Goal: Task Accomplishment & Management: Use online tool/utility

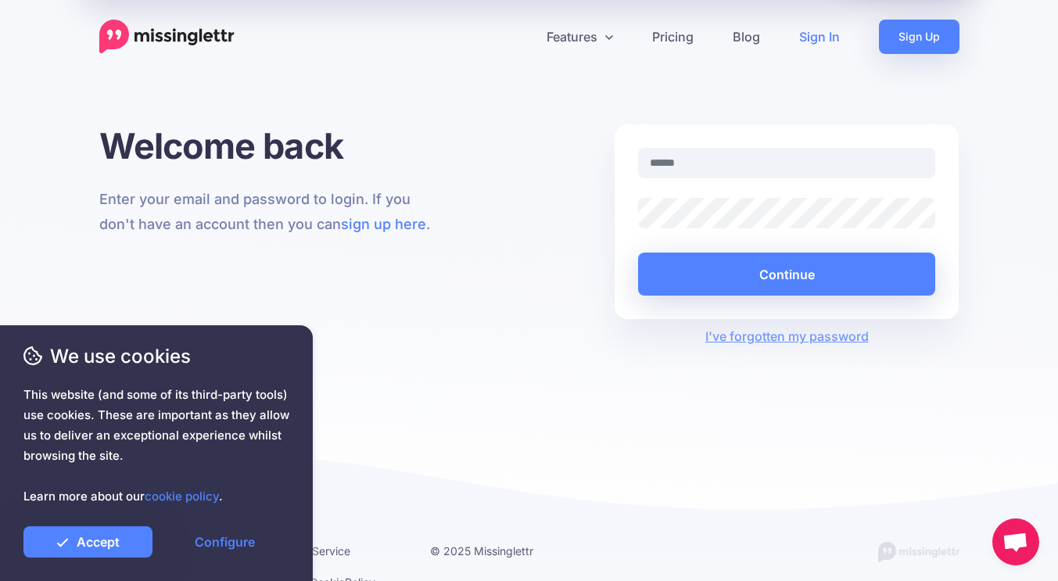
type input "**********"
click at [62, 543] on icon at bounding box center [62, 542] width 13 height 13
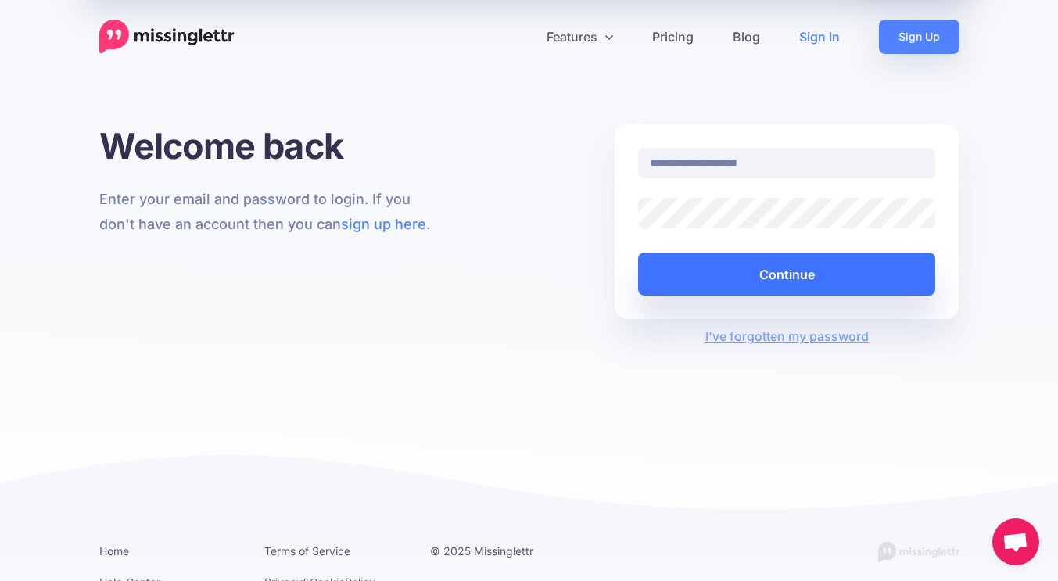
click at [794, 274] on button "Continue" at bounding box center [787, 274] width 298 height 43
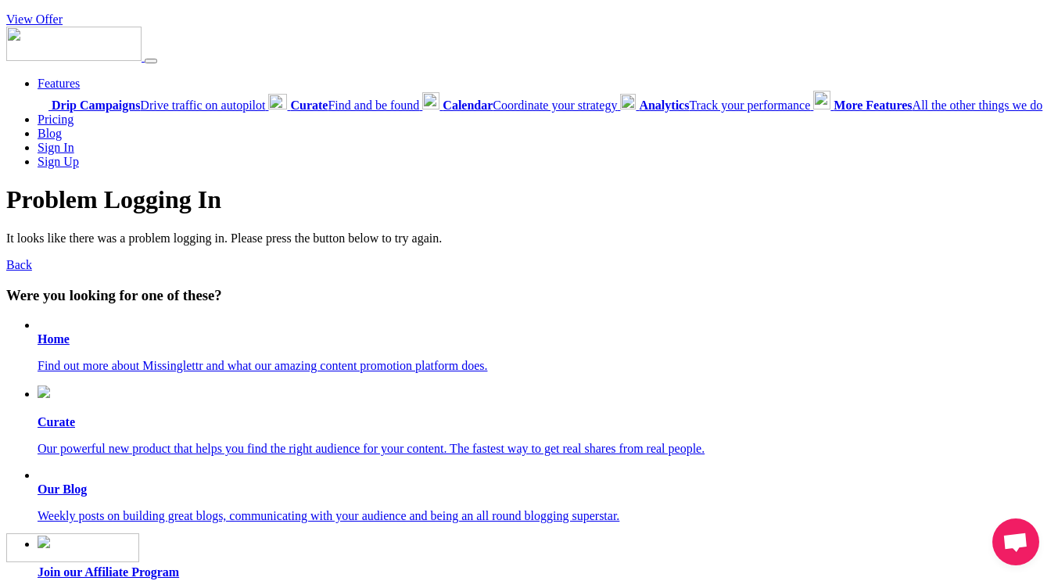
click at [389, 348] on li "Home Find out more about Missinglettr and what our amazing content promotion pl…" at bounding box center [545, 345] width 1014 height 55
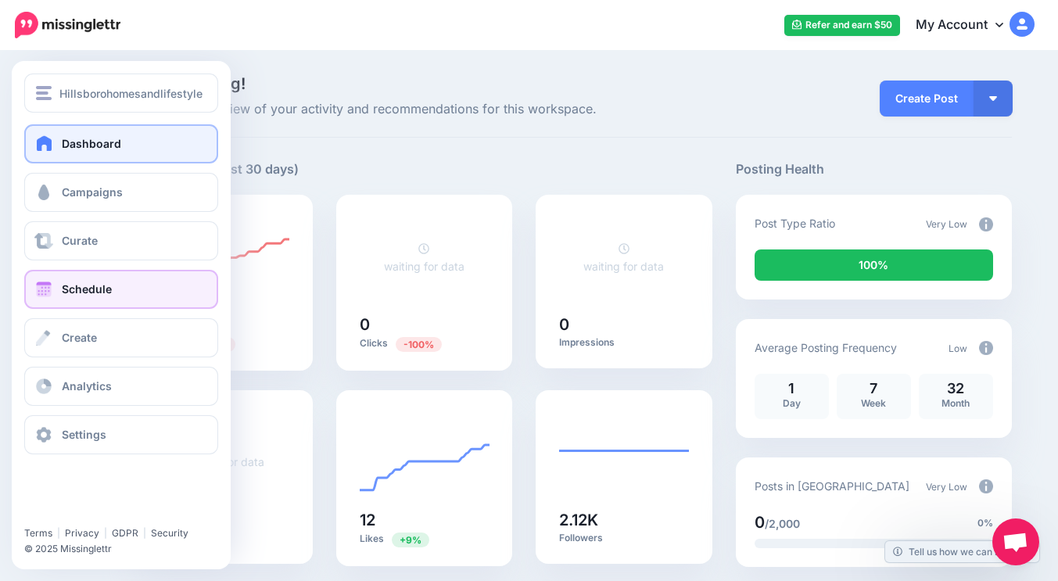
click at [87, 290] on span "Schedule" at bounding box center [87, 288] width 50 height 13
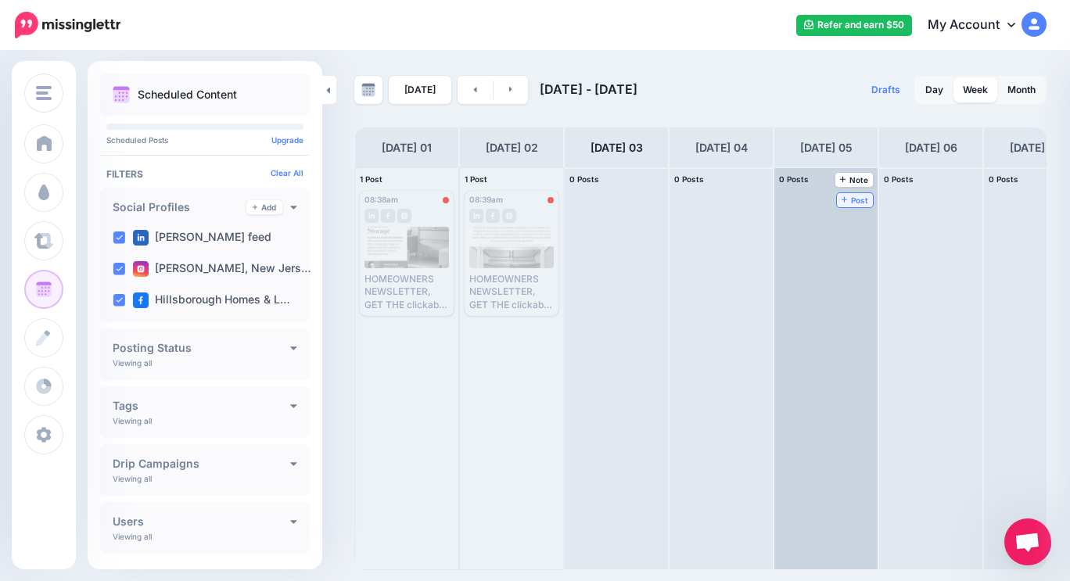
click at [852, 197] on span "Post" at bounding box center [854, 200] width 27 height 8
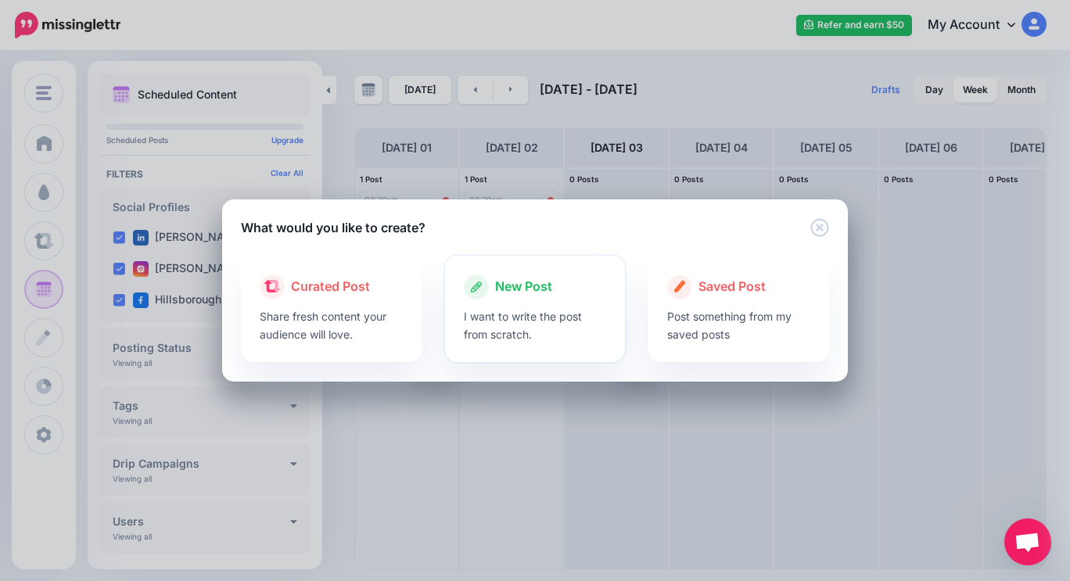
click at [513, 300] on div at bounding box center [535, 304] width 143 height 8
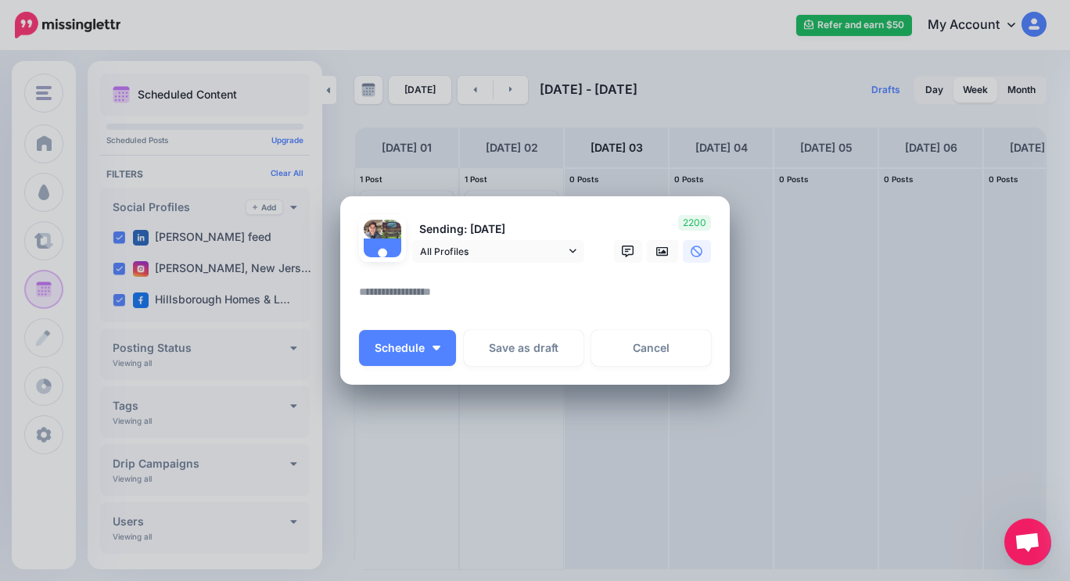
click at [436, 298] on textarea at bounding box center [539, 297] width 360 height 30
paste textarea "**********"
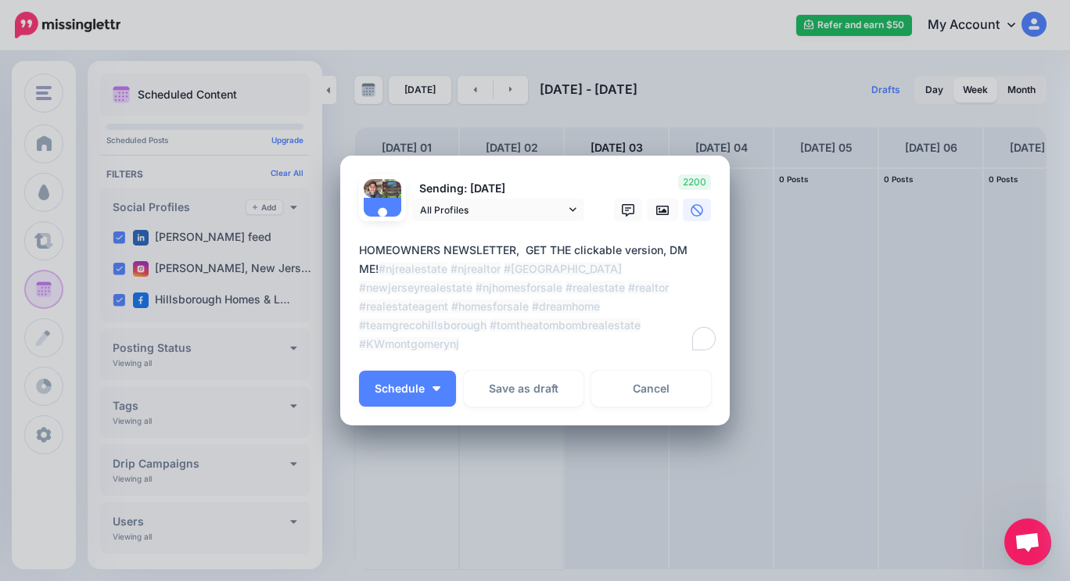
click at [436, 296] on textarea "**********" at bounding box center [539, 297] width 360 height 113
type textarea "**********"
click at [436, 381] on button "Schedule" at bounding box center [407, 389] width 97 height 36
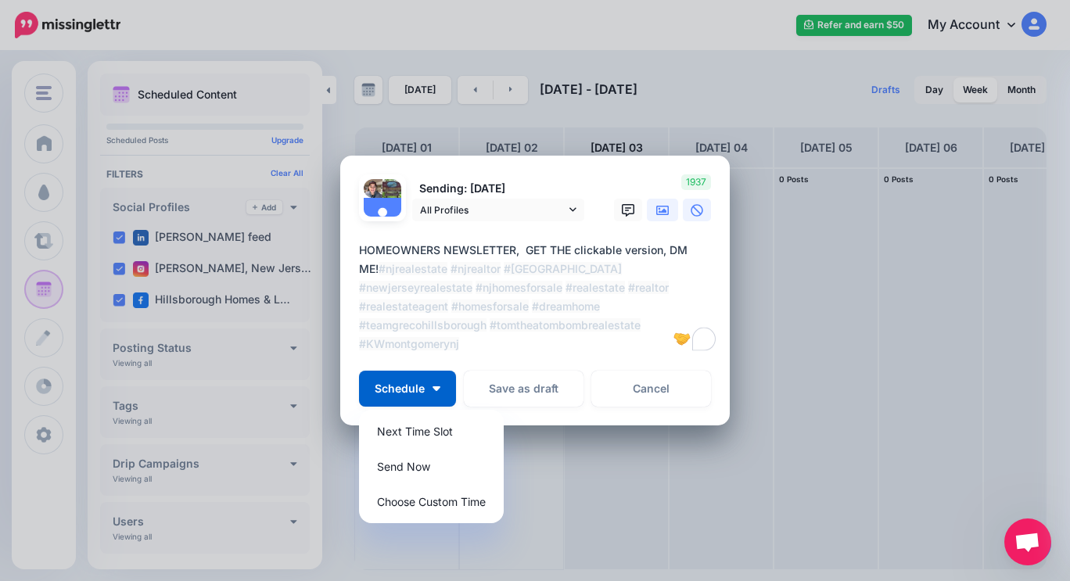
click at [661, 206] on icon at bounding box center [662, 210] width 13 height 9
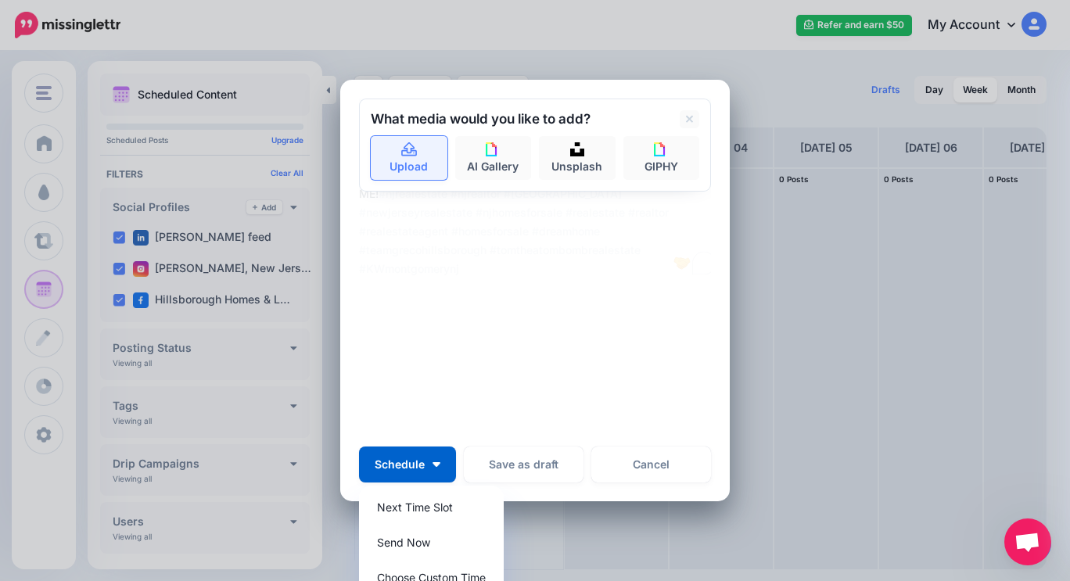
click at [400, 162] on link "Upload" at bounding box center [409, 158] width 77 height 44
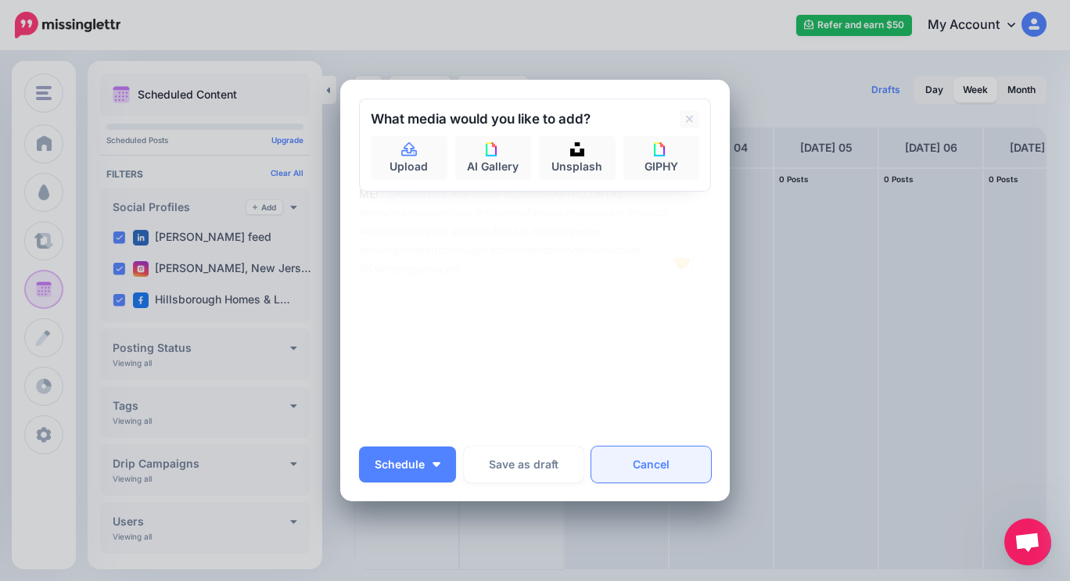
click at [639, 463] on link "Cancel" at bounding box center [651, 465] width 120 height 36
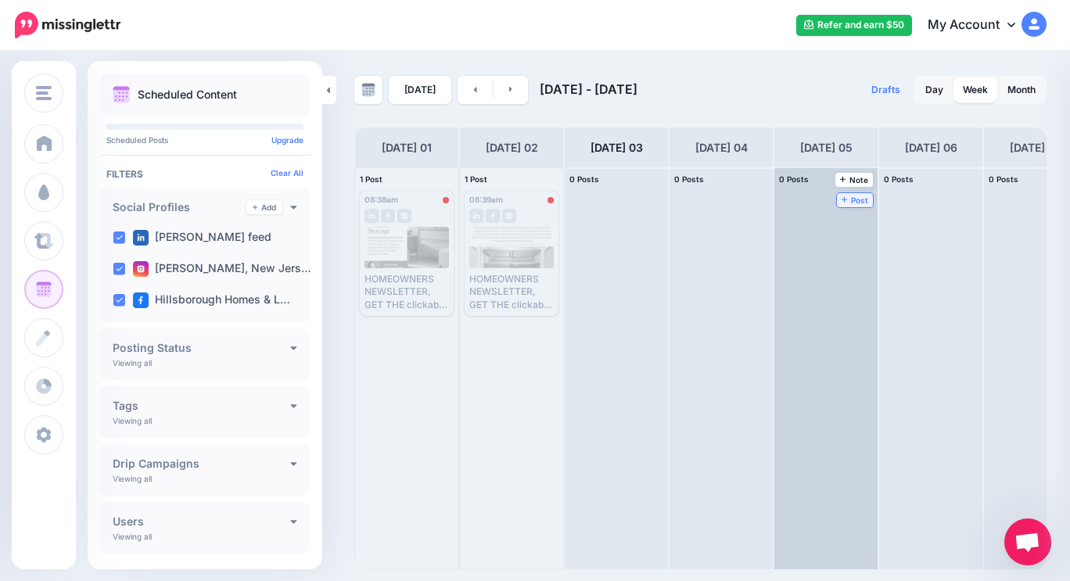
click at [841, 203] on icon at bounding box center [844, 200] width 6 height 8
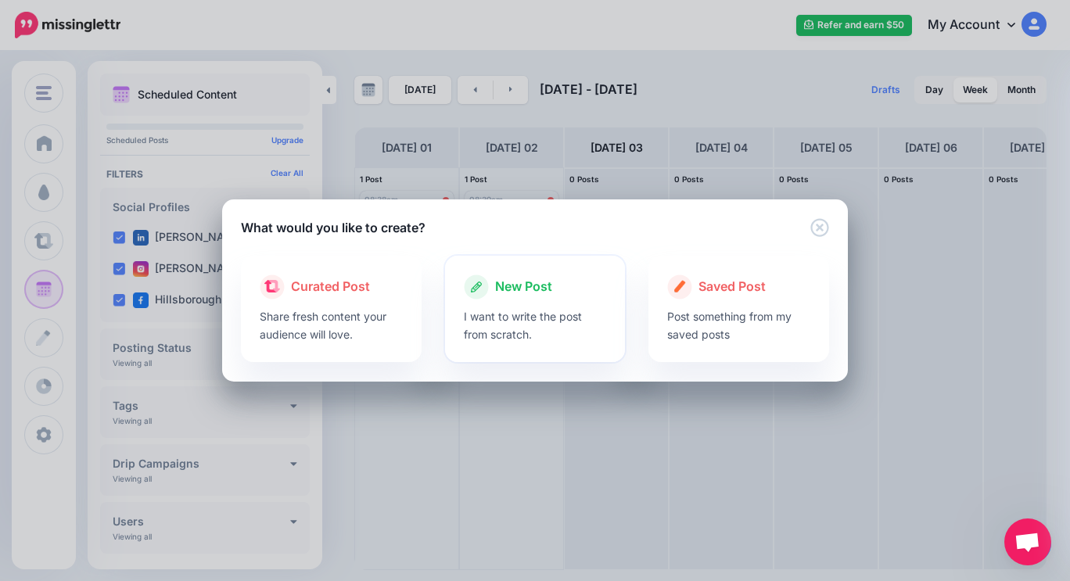
click at [529, 286] on span "New Post" at bounding box center [523, 287] width 57 height 20
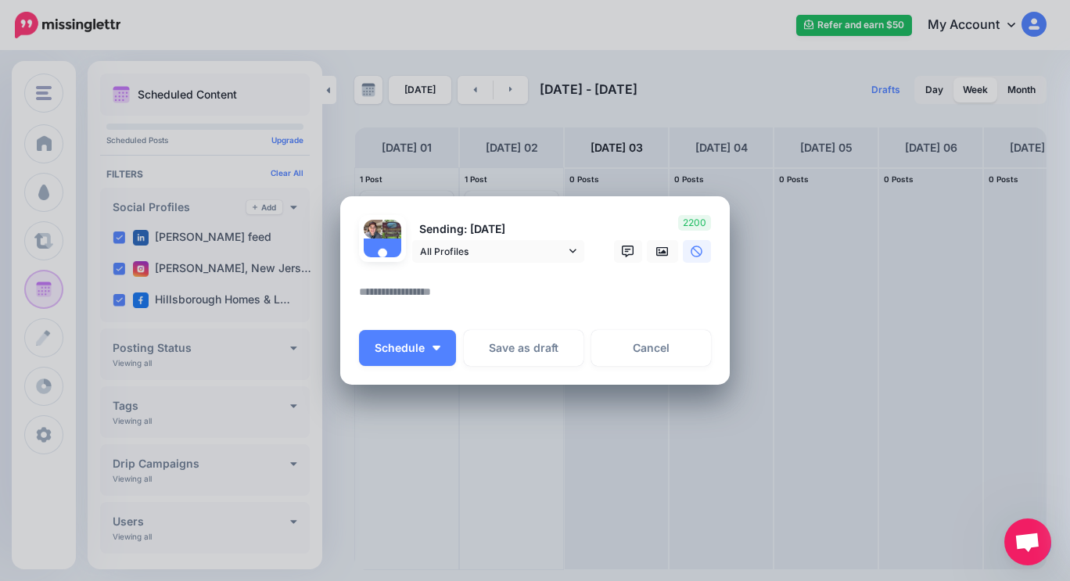
click at [409, 291] on textarea at bounding box center [539, 297] width 360 height 30
paste textarea "**********"
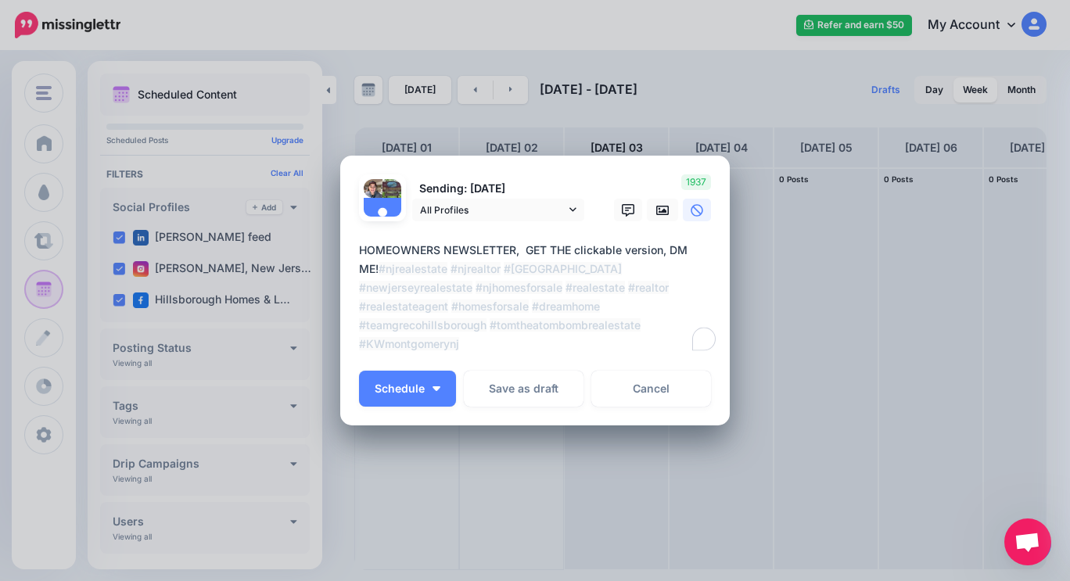
type textarea "**********"
click at [656, 209] on icon at bounding box center [662, 210] width 13 height 9
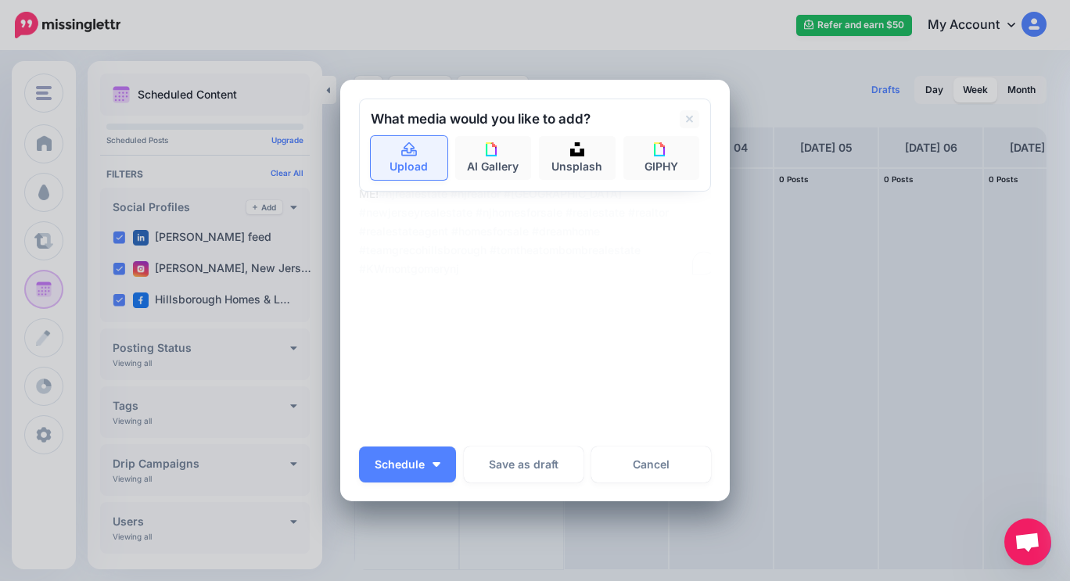
click at [401, 169] on link "Upload" at bounding box center [409, 158] width 77 height 44
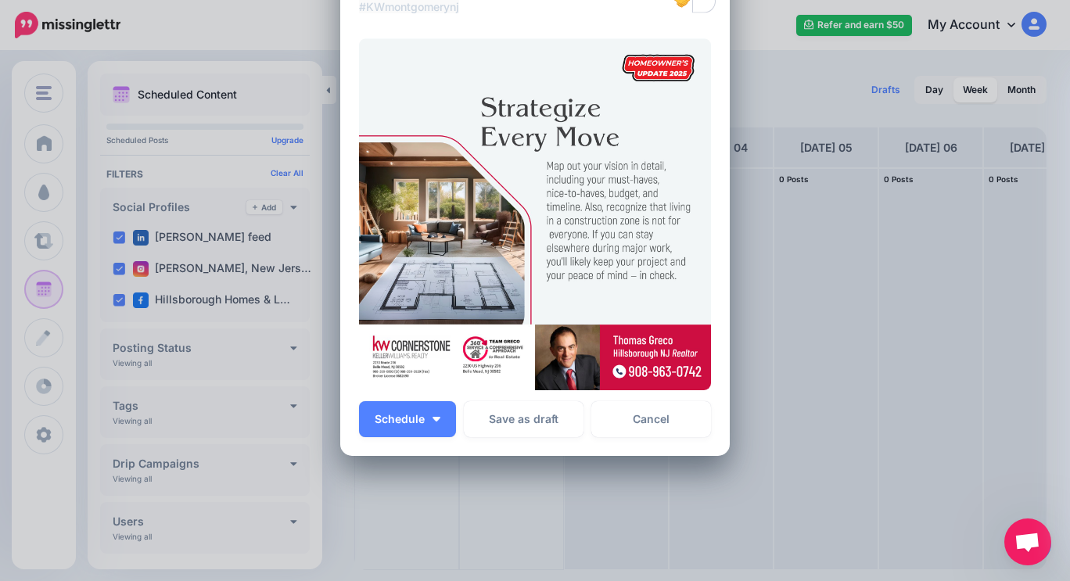
scroll to position [235, 0]
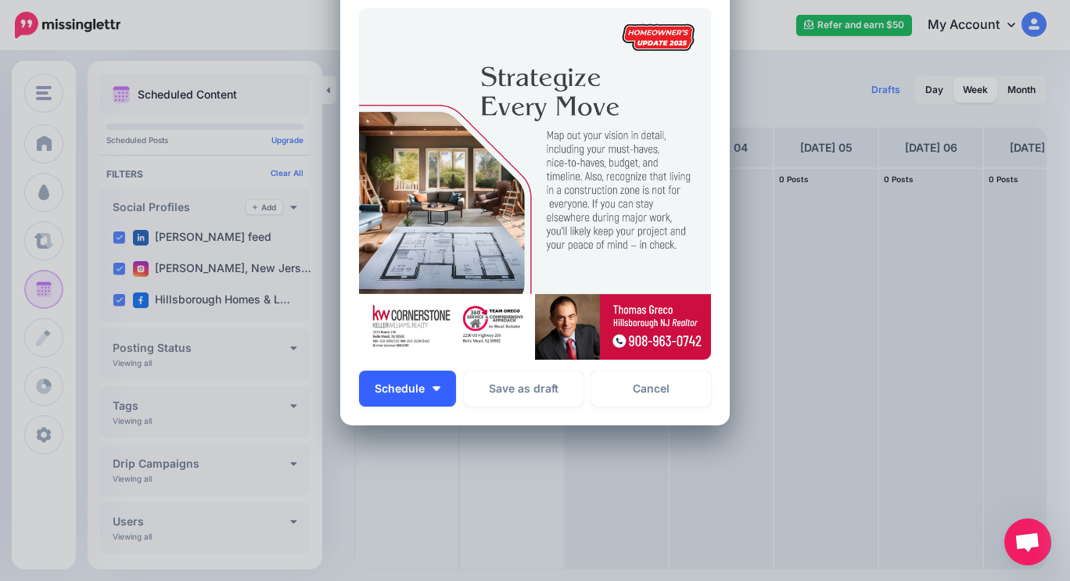
click at [437, 393] on button "Schedule" at bounding box center [407, 389] width 97 height 36
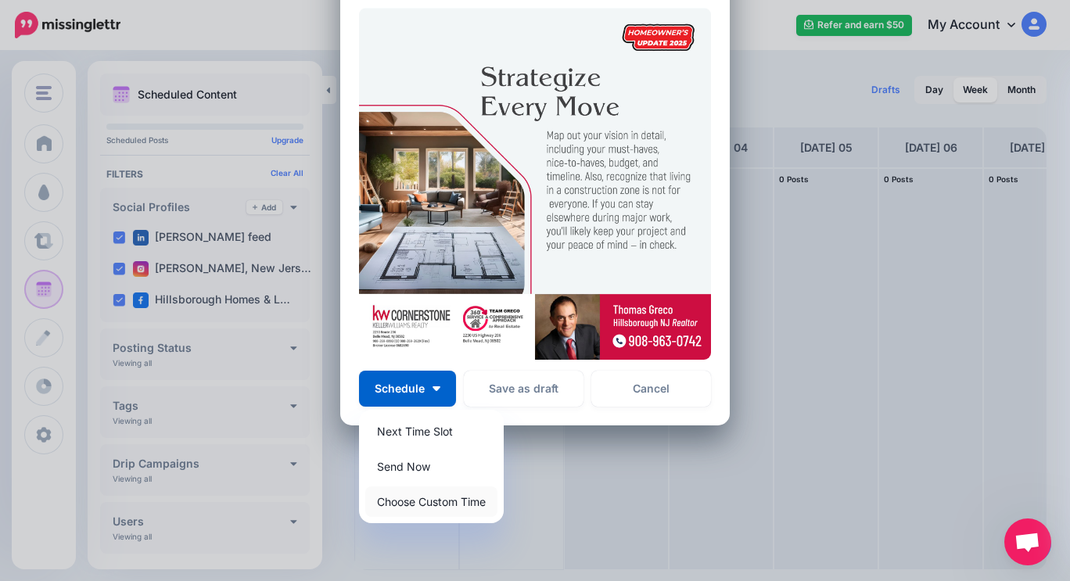
click at [414, 493] on link "Choose Custom Time" at bounding box center [431, 501] width 132 height 30
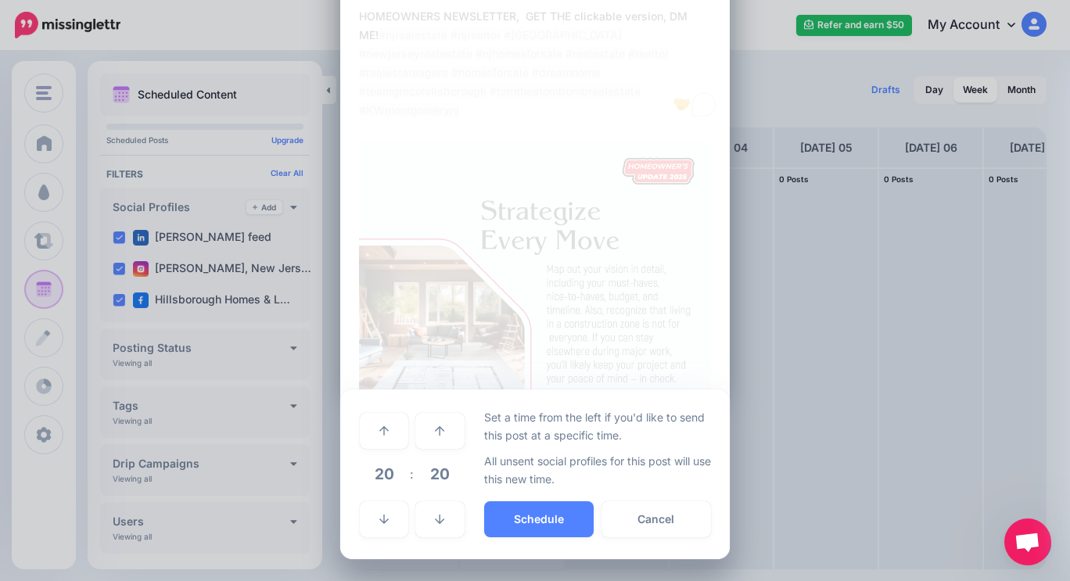
scroll to position [100, 0]
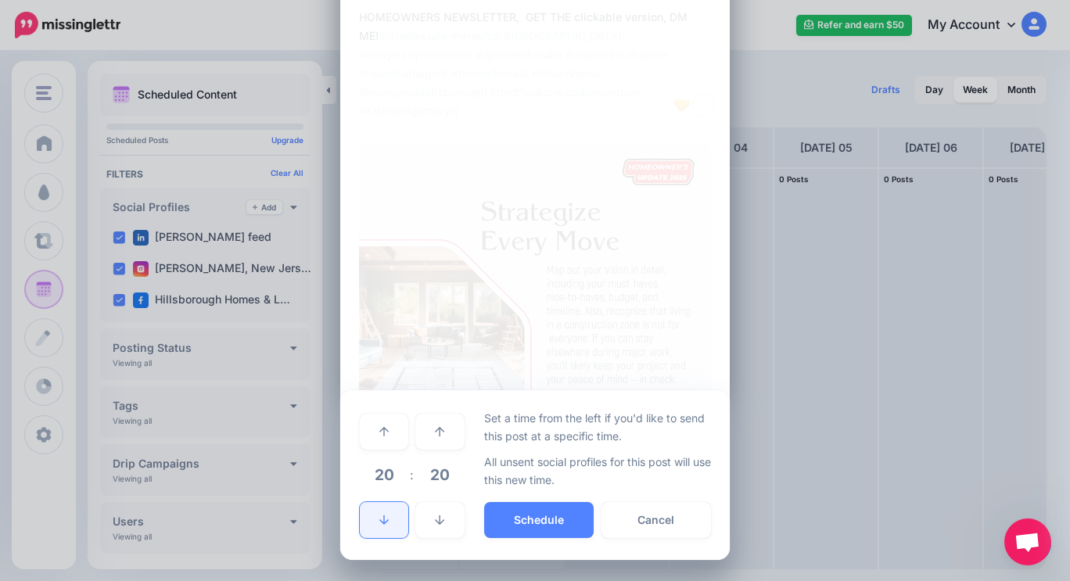
click at [372, 512] on link at bounding box center [384, 520] width 48 height 36
click at [379, 516] on icon at bounding box center [383, 520] width 9 height 11
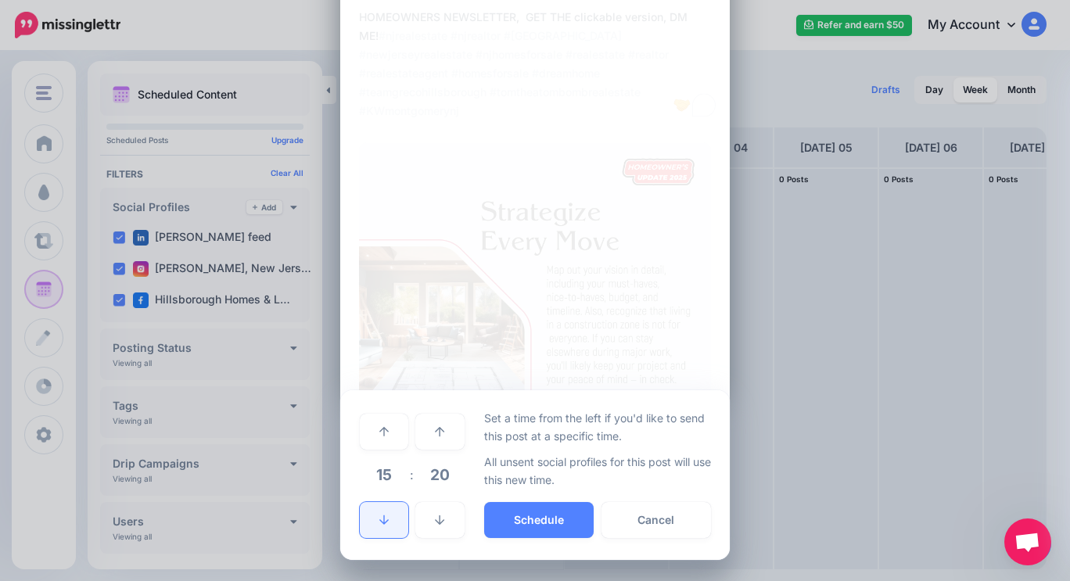
click at [379, 516] on icon at bounding box center [383, 520] width 9 height 11
click at [379, 517] on icon at bounding box center [383, 520] width 9 height 11
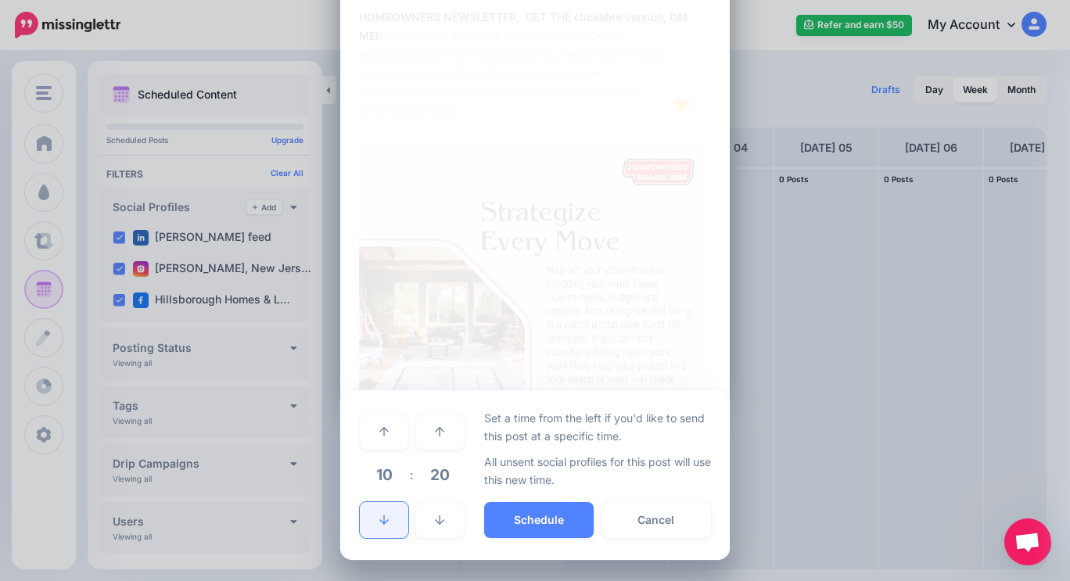
click at [379, 517] on icon at bounding box center [383, 520] width 9 height 11
click at [522, 518] on button "Schedule" at bounding box center [538, 520] width 109 height 36
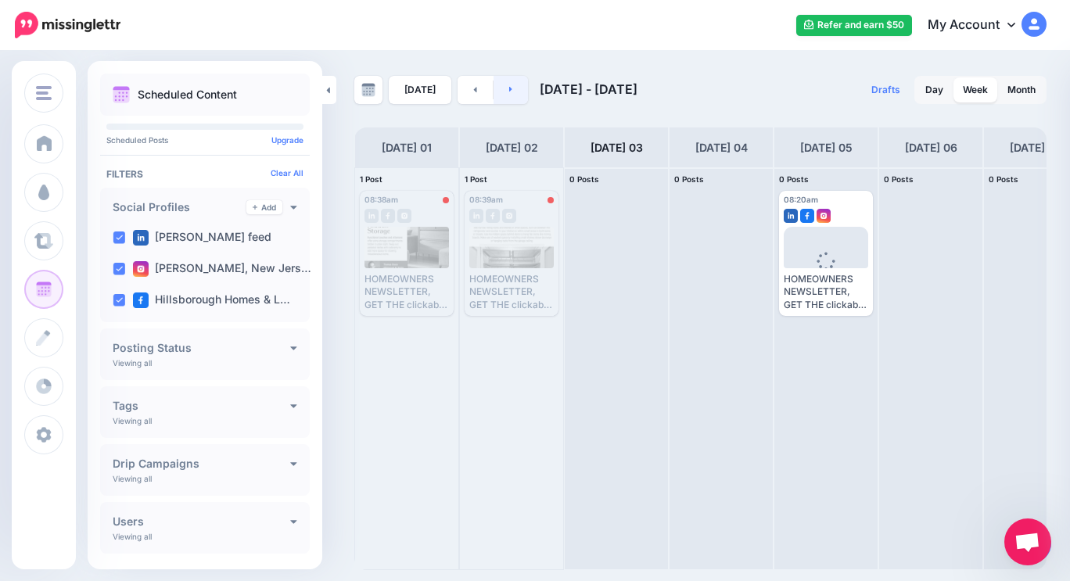
click at [510, 87] on link at bounding box center [510, 90] width 35 height 28
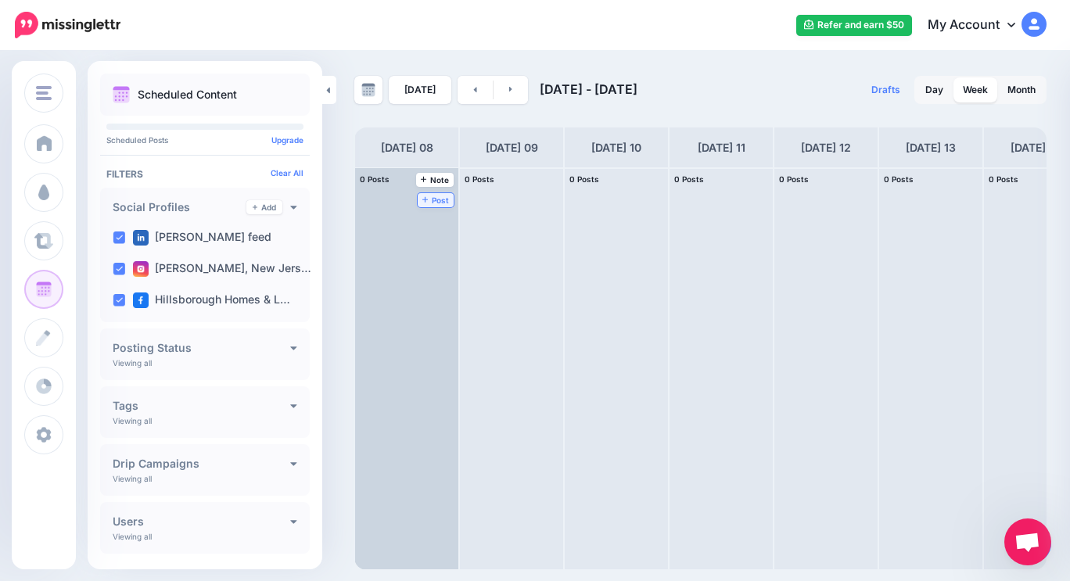
click at [444, 199] on span "Post" at bounding box center [435, 200] width 27 height 8
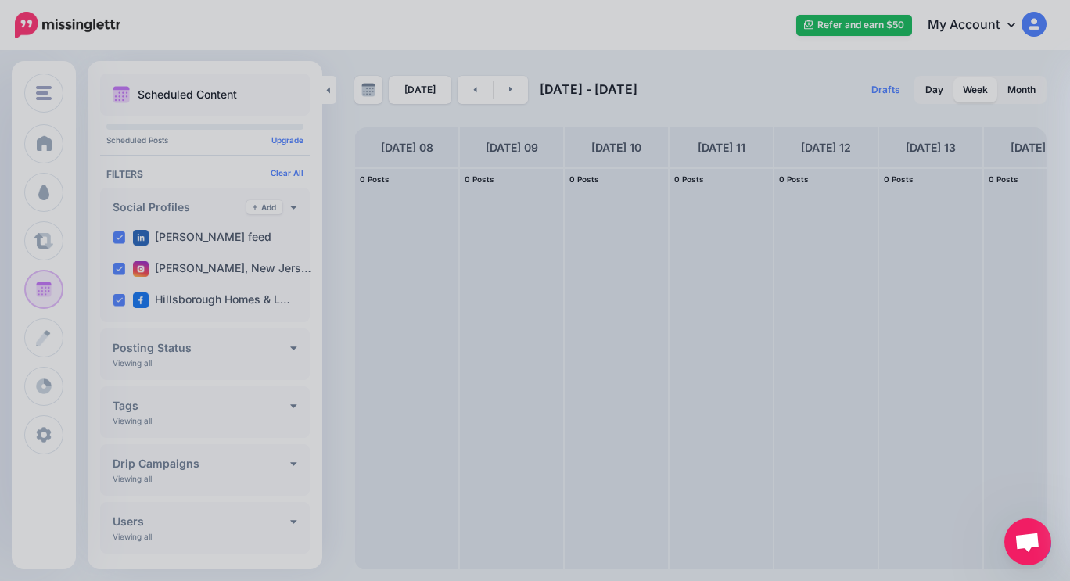
scroll to position [0, 0]
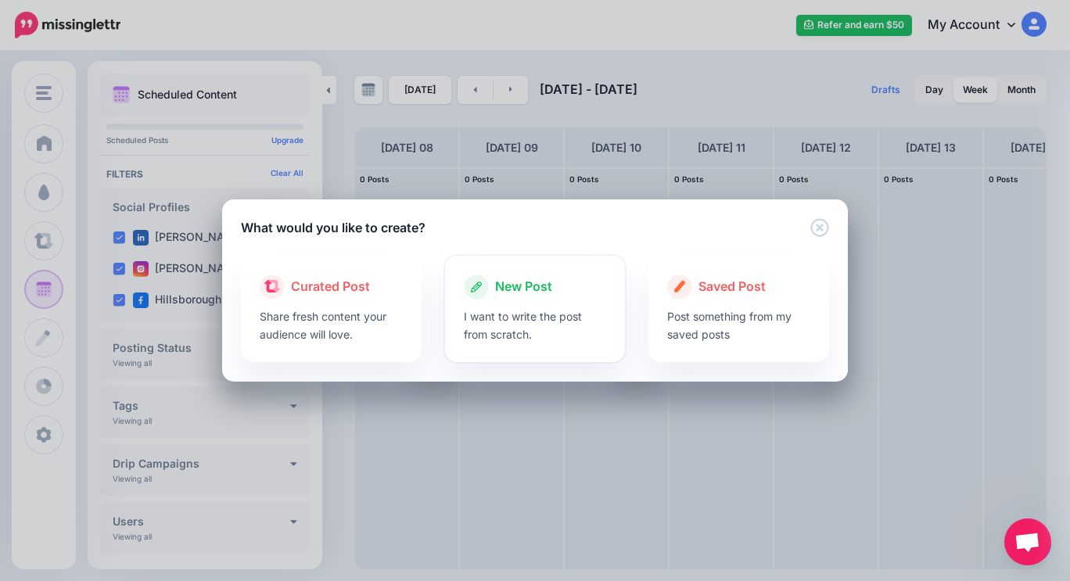
click at [523, 303] on div at bounding box center [535, 304] width 143 height 8
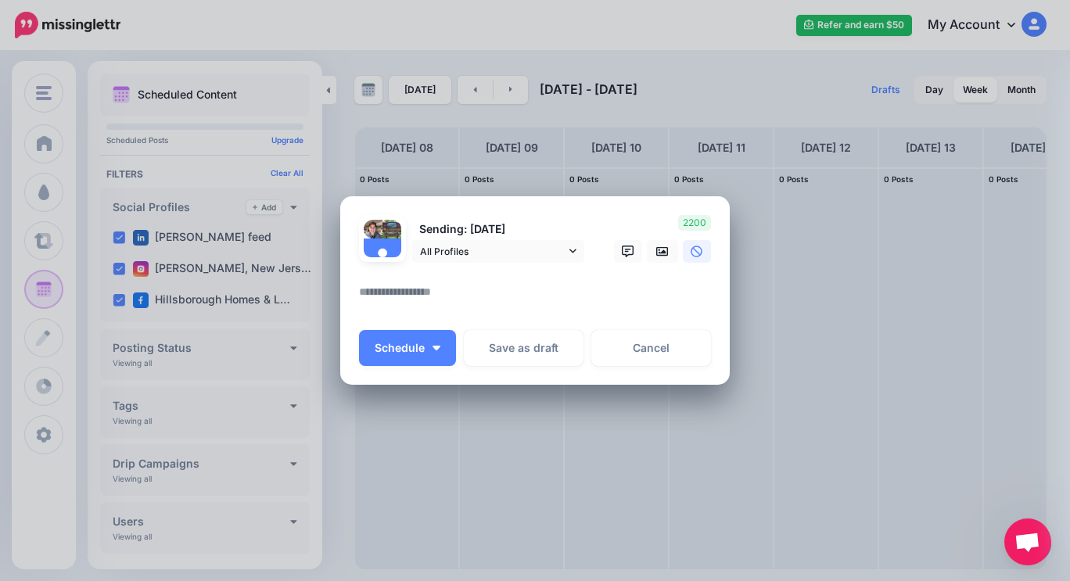
click at [464, 282] on div at bounding box center [535, 273] width 352 height 20
click at [461, 290] on textarea at bounding box center [539, 297] width 360 height 30
paste textarea "**********"
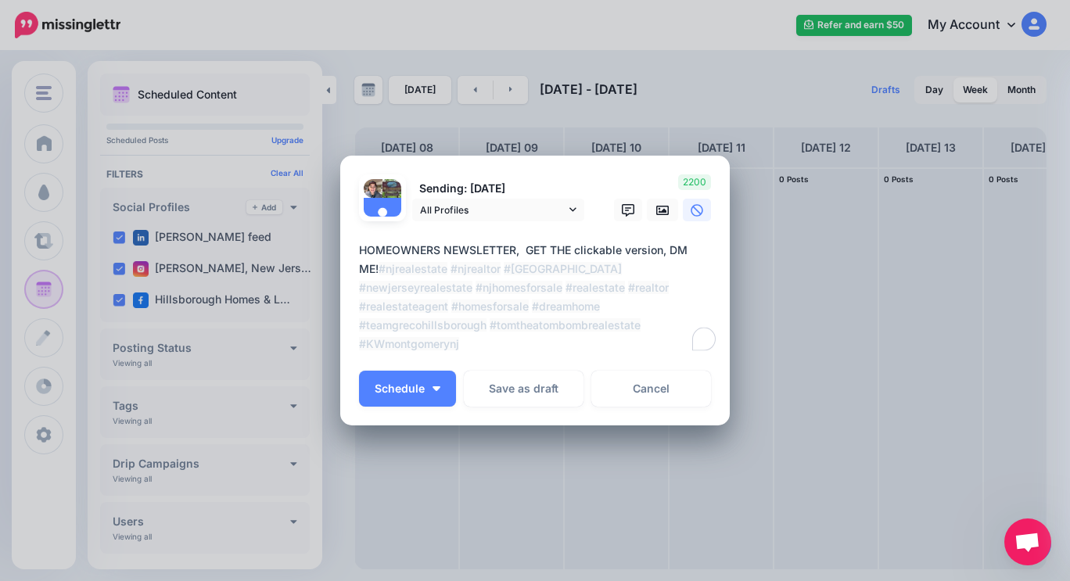
click at [461, 290] on textarea "**********" at bounding box center [539, 297] width 360 height 113
type textarea "**********"
click at [661, 211] on icon at bounding box center [662, 210] width 13 height 13
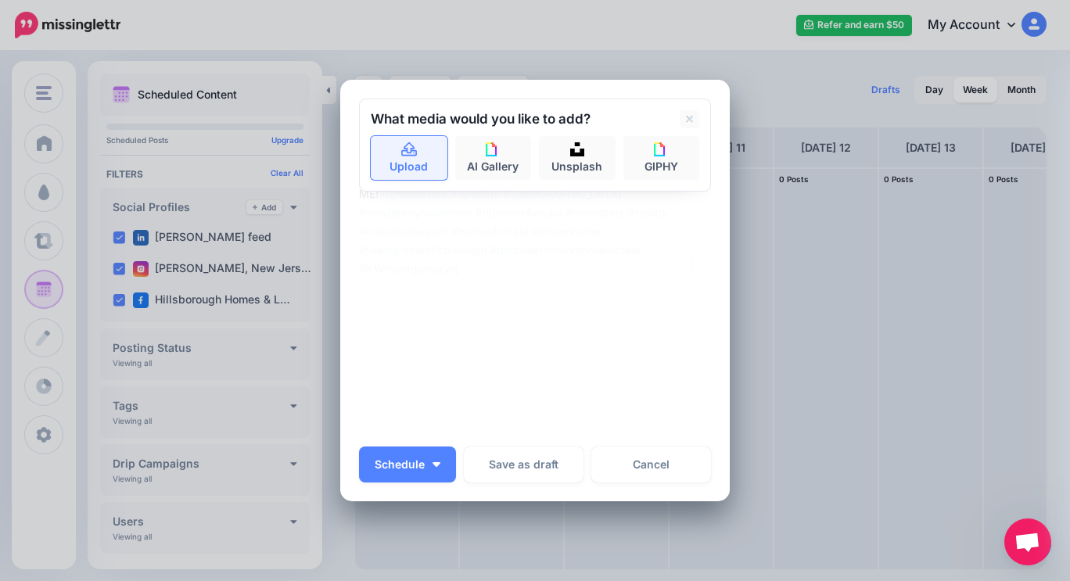
click at [400, 147] on icon at bounding box center [409, 150] width 18 height 14
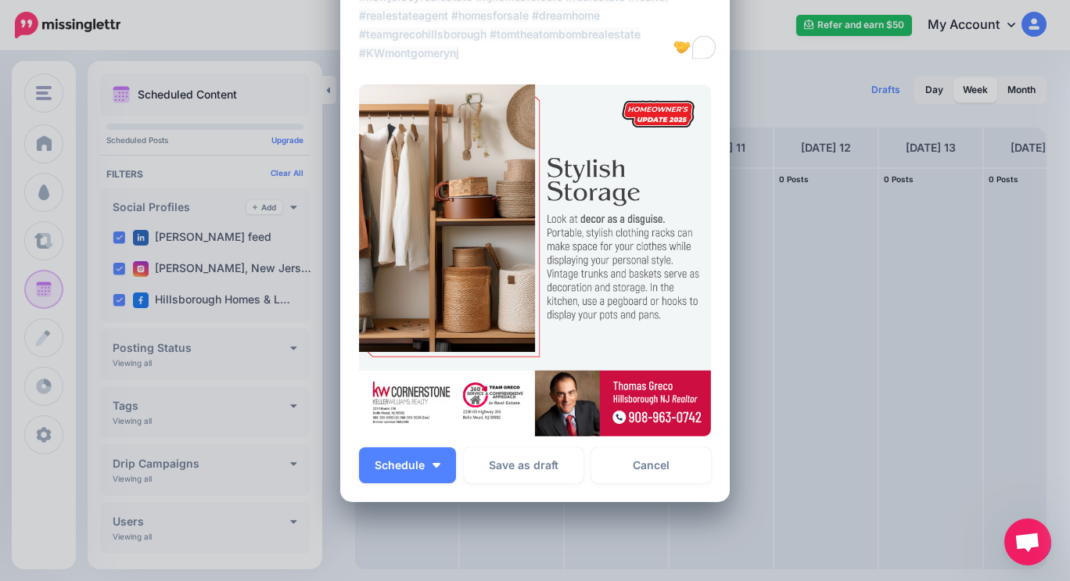
scroll to position [248, 0]
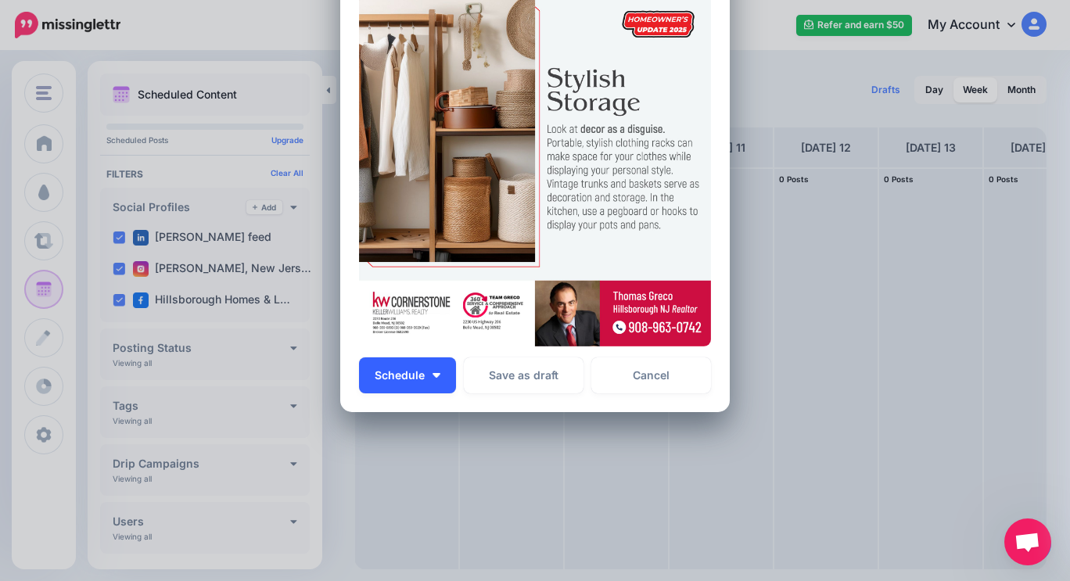
click at [440, 382] on button "Schedule" at bounding box center [407, 375] width 97 height 36
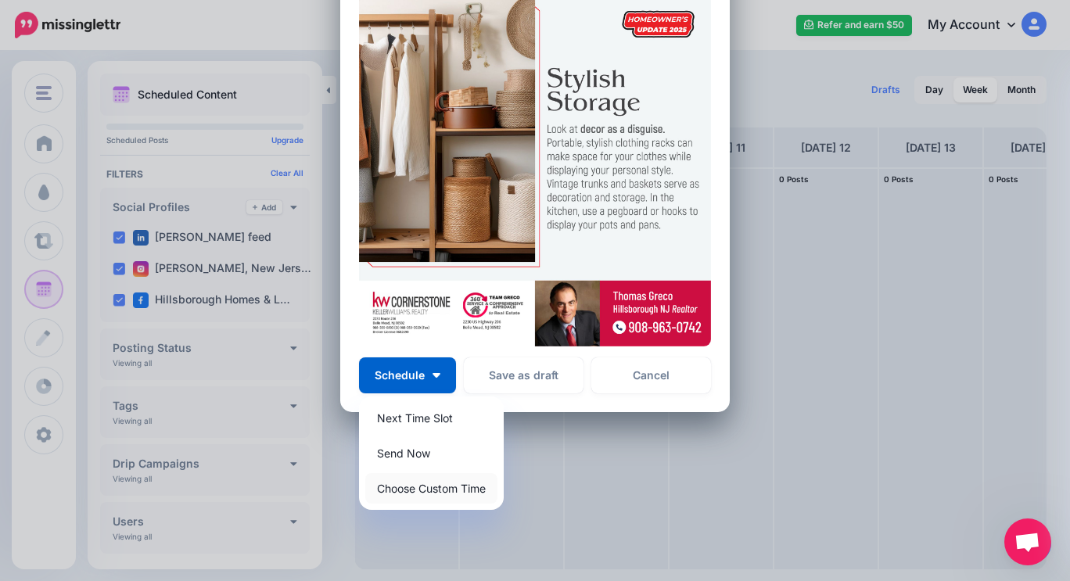
click at [426, 486] on link "Choose Custom Time" at bounding box center [431, 488] width 132 height 30
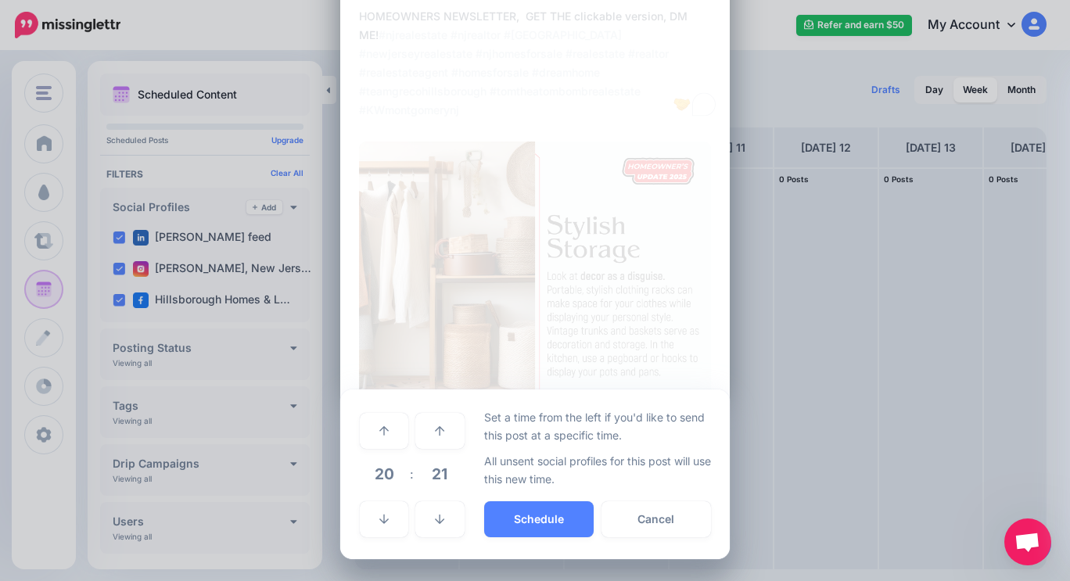
scroll to position [100, 0]
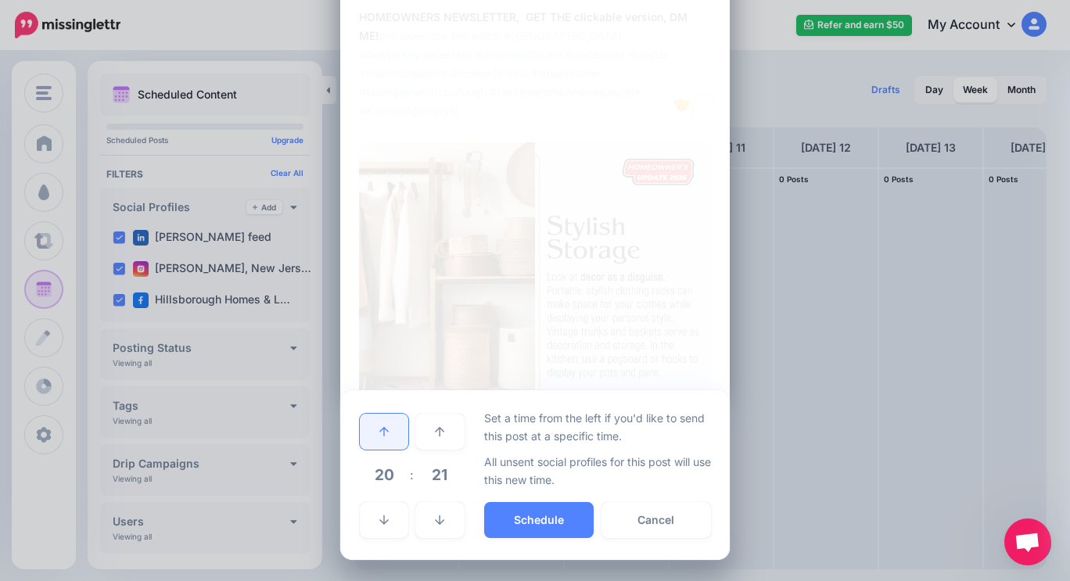
click at [381, 429] on icon at bounding box center [383, 431] width 9 height 9
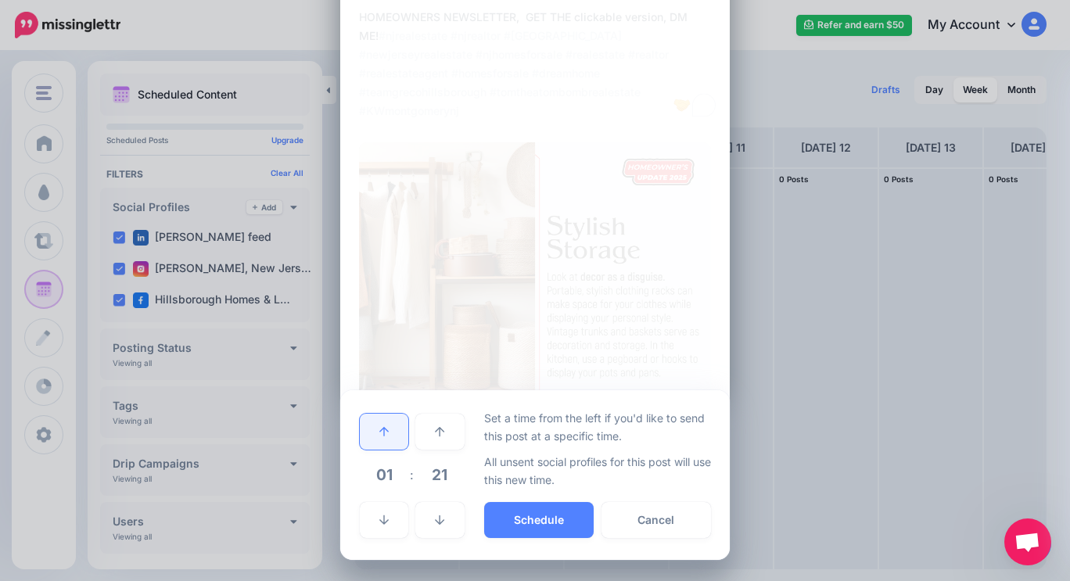
click at [381, 429] on icon at bounding box center [383, 431] width 9 height 9
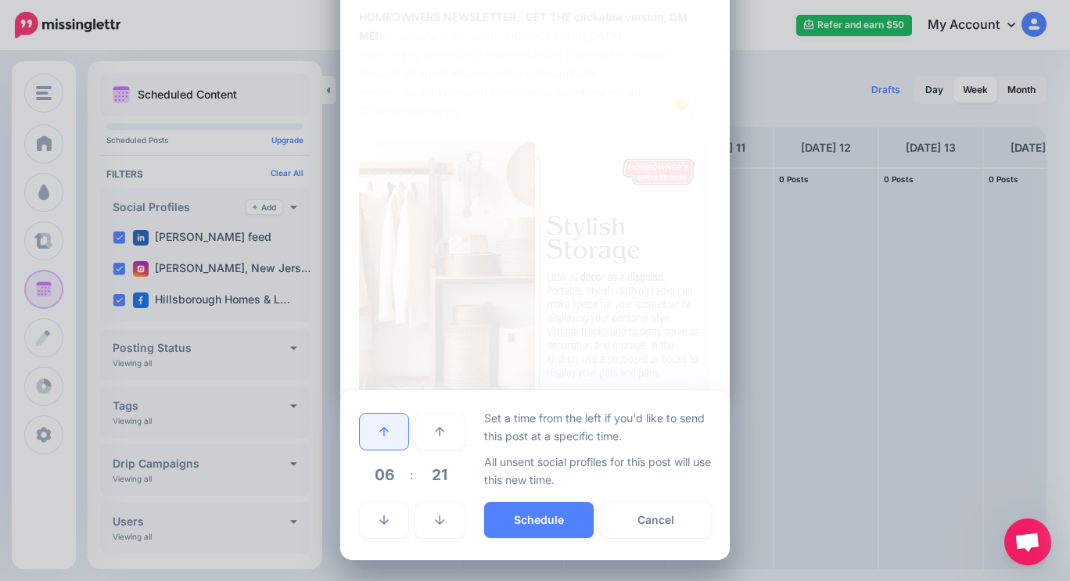
click at [381, 429] on icon at bounding box center [383, 431] width 9 height 9
click at [515, 515] on button "Schedule" at bounding box center [538, 520] width 109 height 36
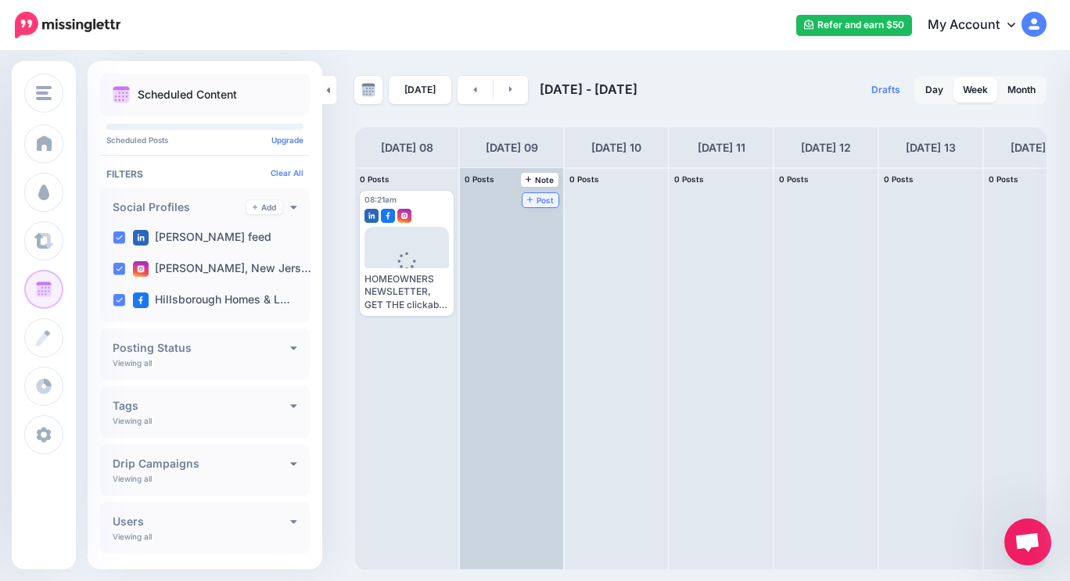
click at [546, 201] on span "Post" at bounding box center [540, 200] width 27 height 8
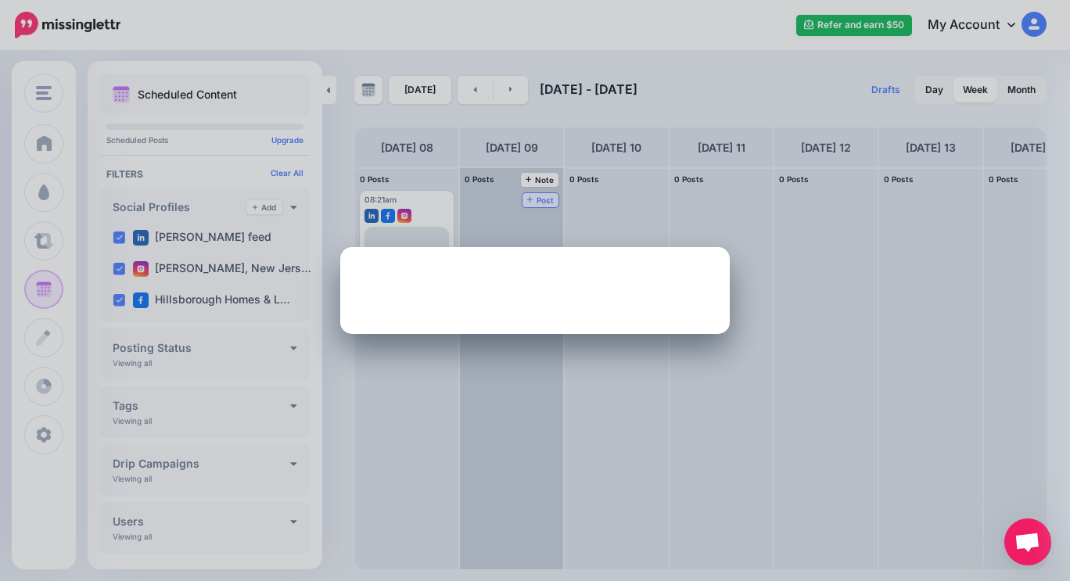
scroll to position [0, 0]
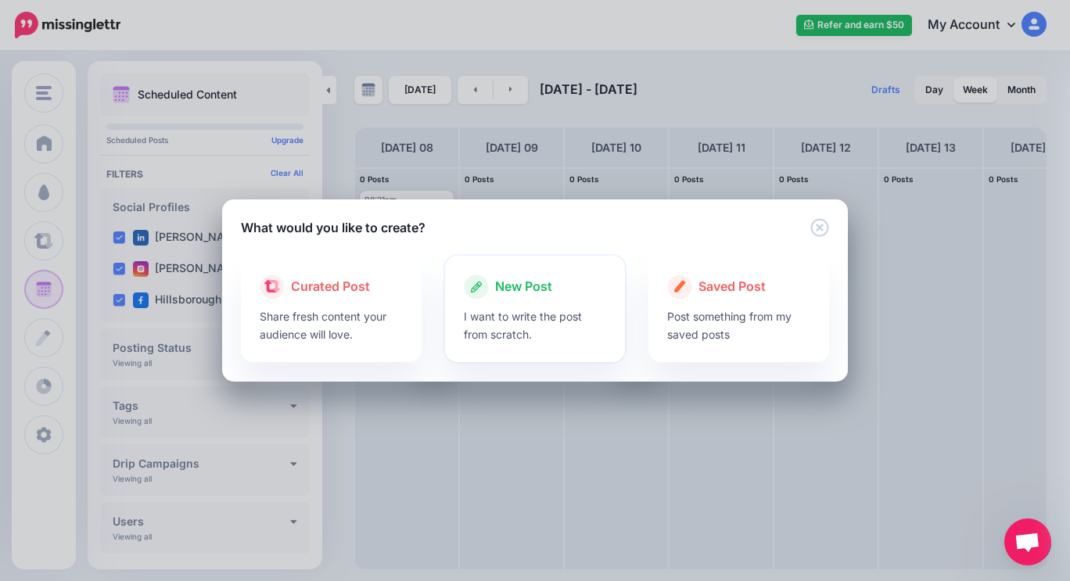
click at [506, 288] on span "New Post" at bounding box center [523, 287] width 57 height 20
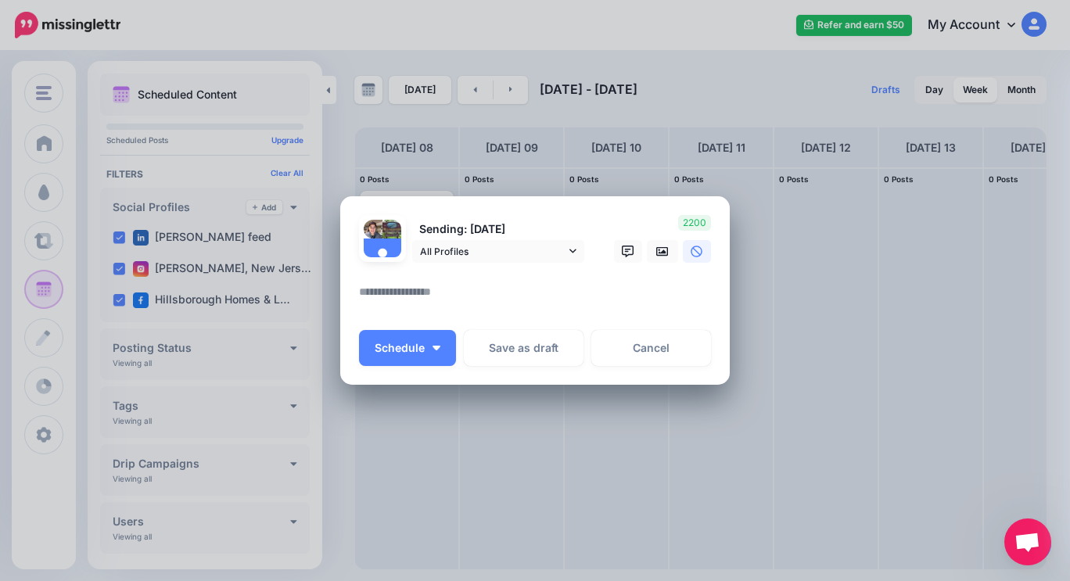
click at [389, 278] on div at bounding box center [535, 273] width 352 height 20
click at [386, 280] on div at bounding box center [535, 273] width 352 height 20
click at [378, 293] on textarea at bounding box center [539, 297] width 360 height 30
paste textarea "**********"
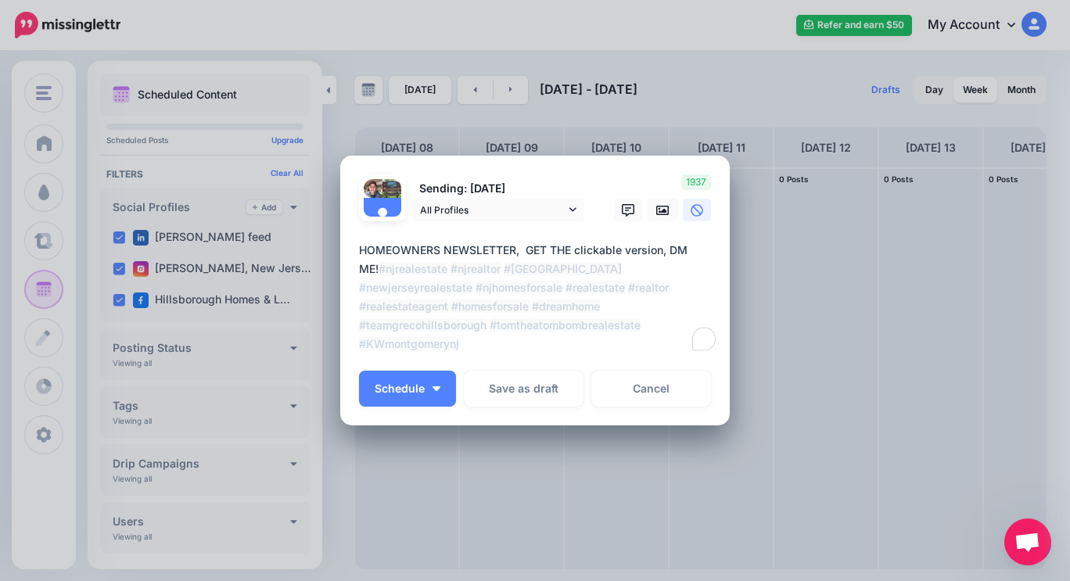
type textarea "**********"
click at [658, 208] on icon at bounding box center [662, 210] width 13 height 13
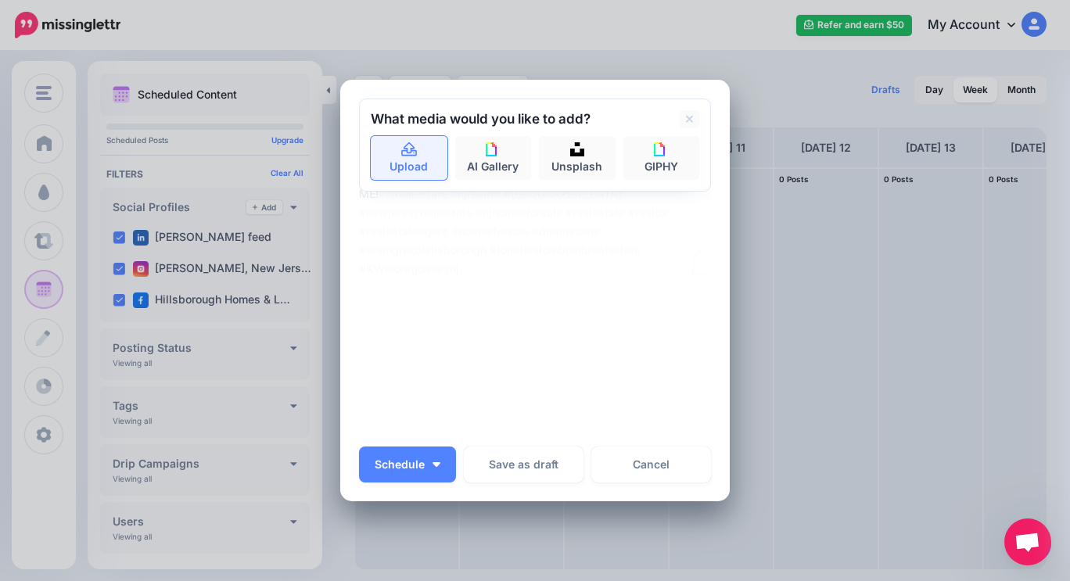
click at [416, 149] on link "Upload" at bounding box center [409, 158] width 77 height 44
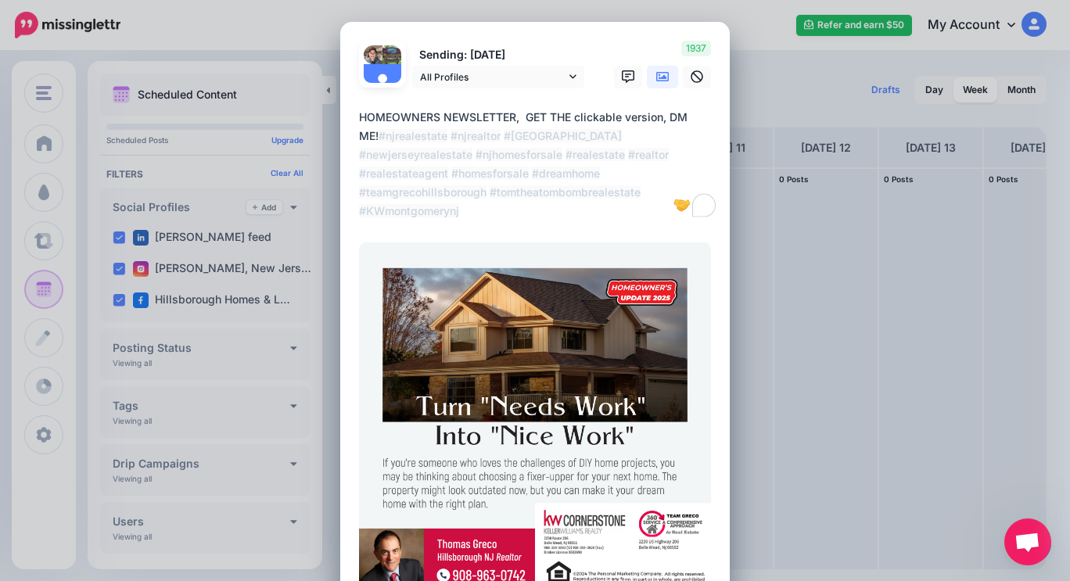
scroll to position [248, 0]
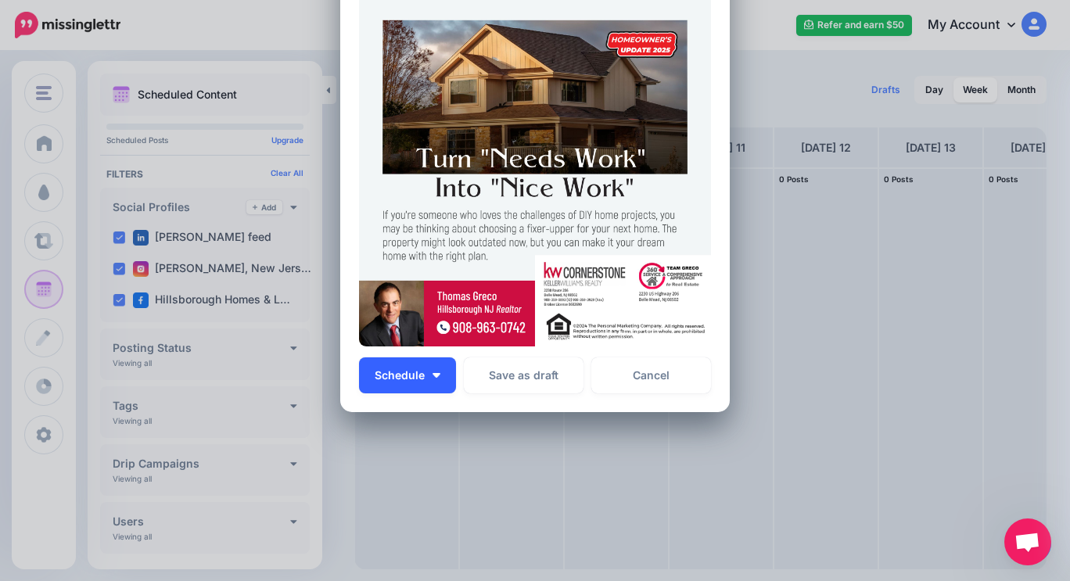
click at [436, 374] on button "Schedule" at bounding box center [407, 375] width 97 height 36
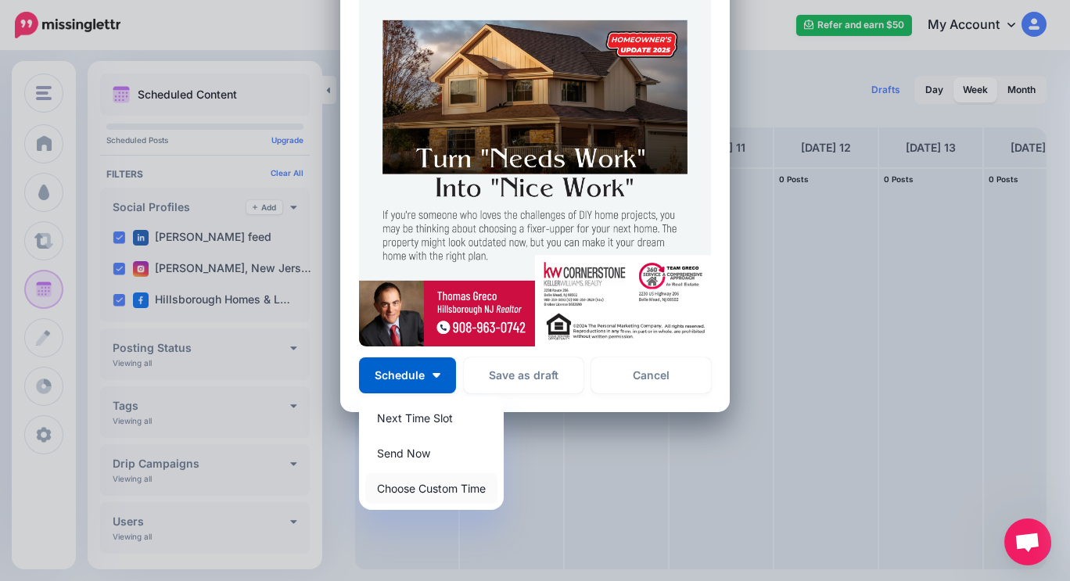
click at [422, 488] on link "Choose Custom Time" at bounding box center [431, 488] width 132 height 30
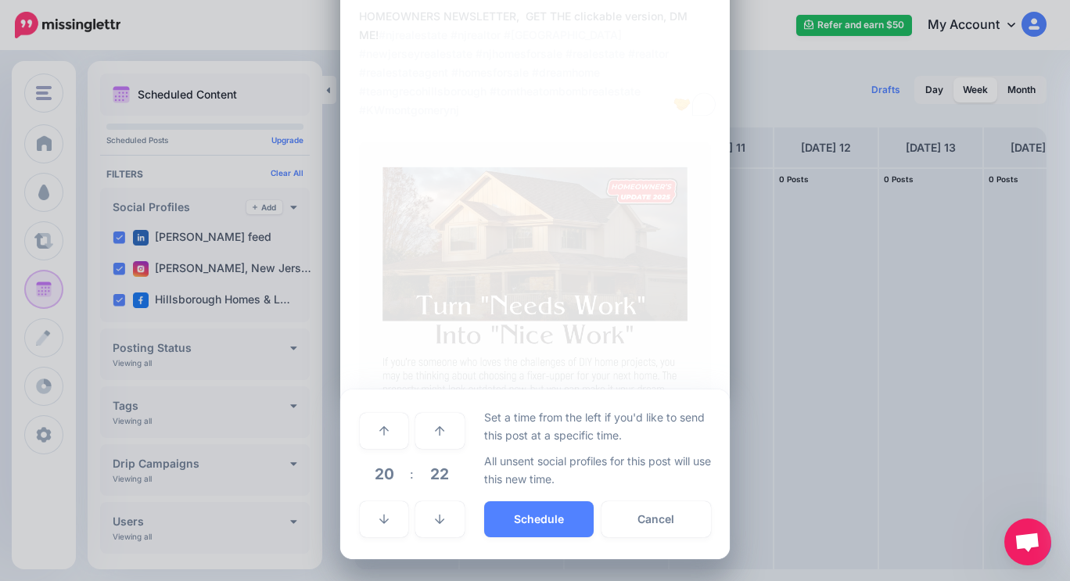
scroll to position [100, 0]
click at [382, 426] on icon at bounding box center [383, 431] width 9 height 11
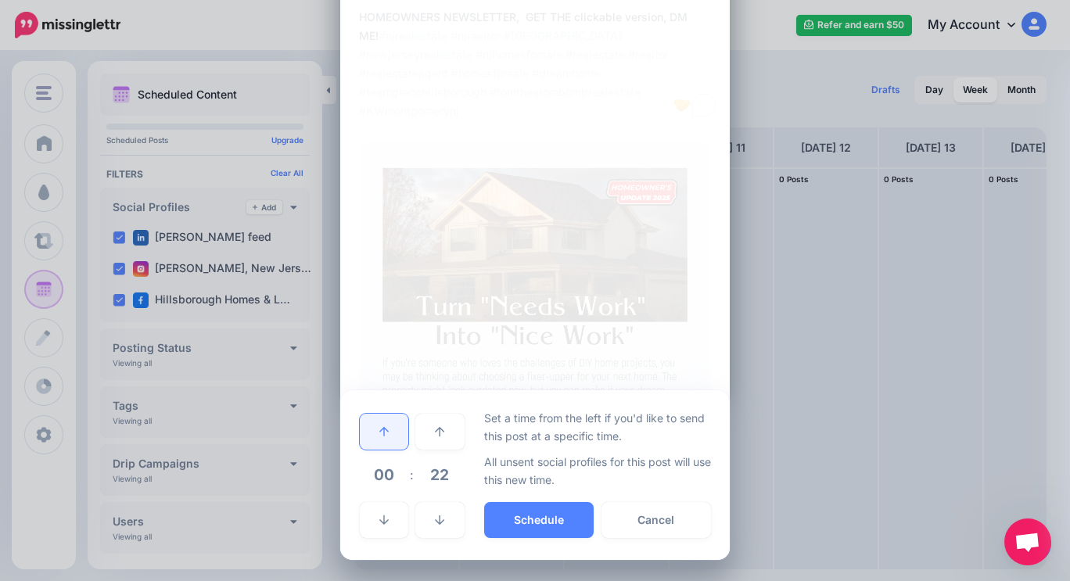
click at [382, 426] on icon at bounding box center [383, 431] width 9 height 11
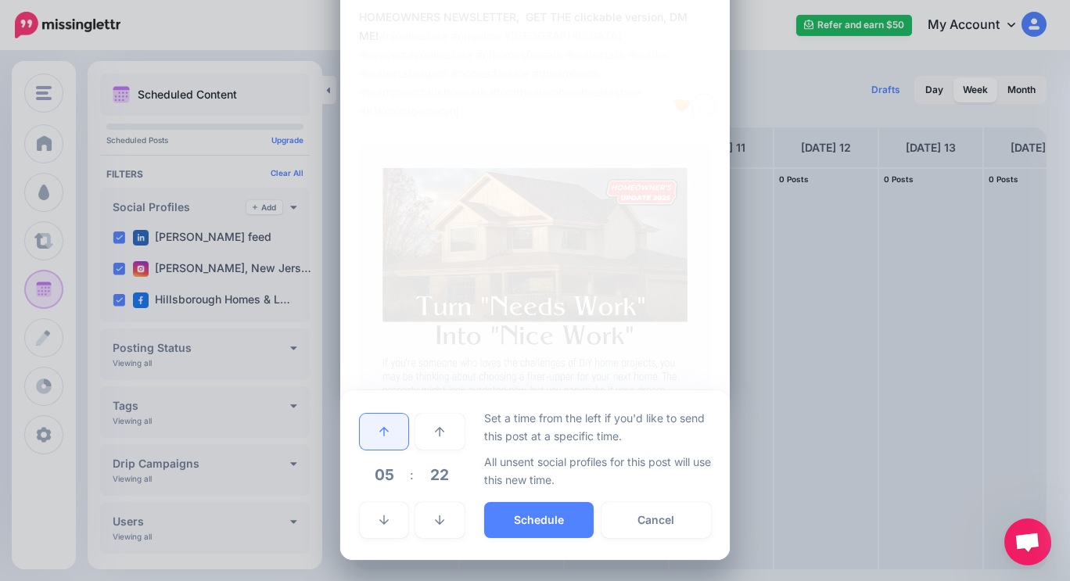
click at [382, 426] on icon at bounding box center [383, 431] width 9 height 11
click at [527, 519] on button "Schedule" at bounding box center [538, 520] width 109 height 36
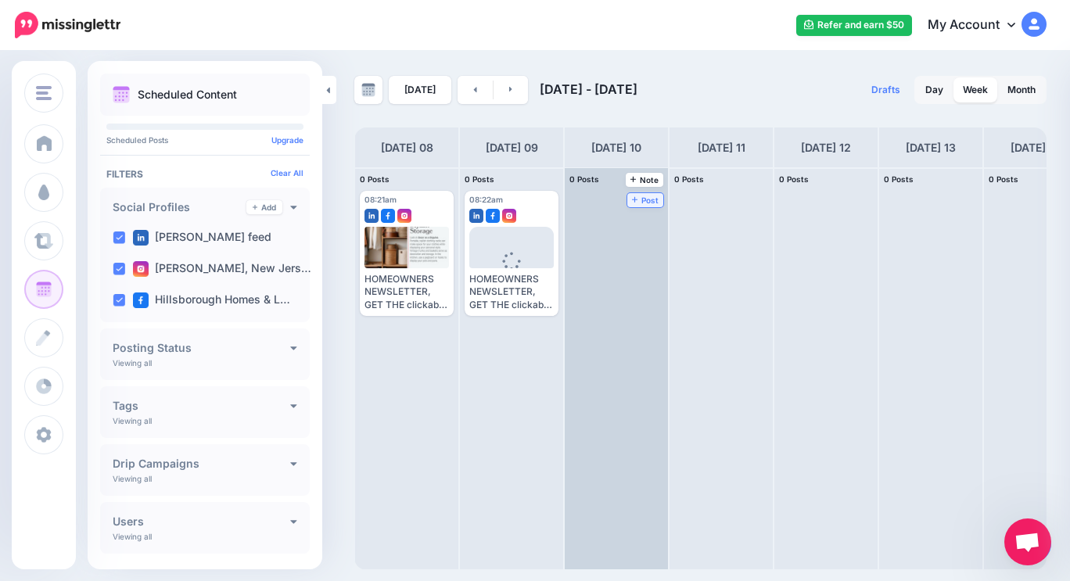
click at [649, 199] on span "Post" at bounding box center [645, 200] width 27 height 8
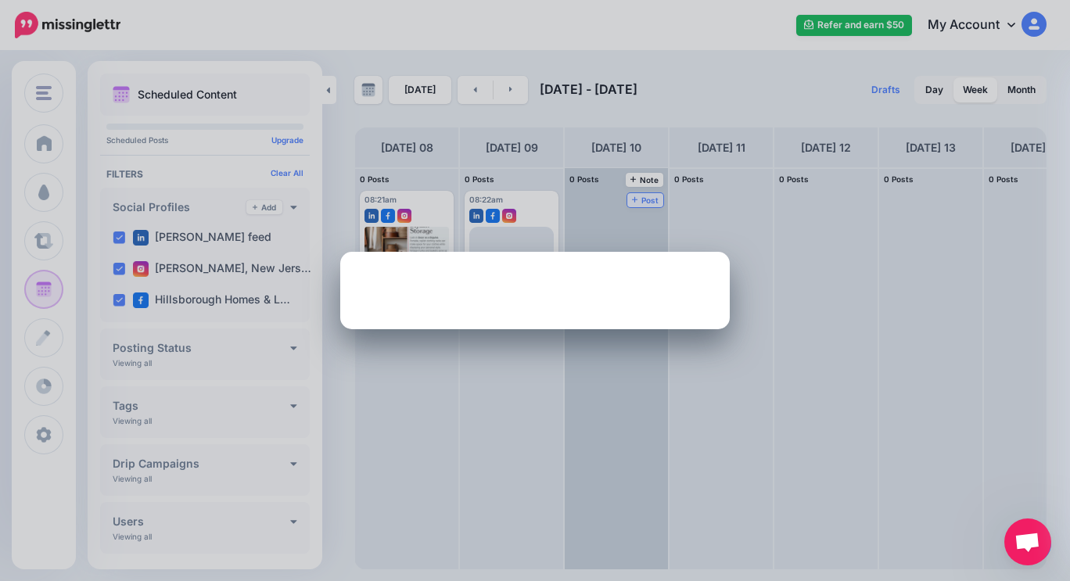
scroll to position [0, 0]
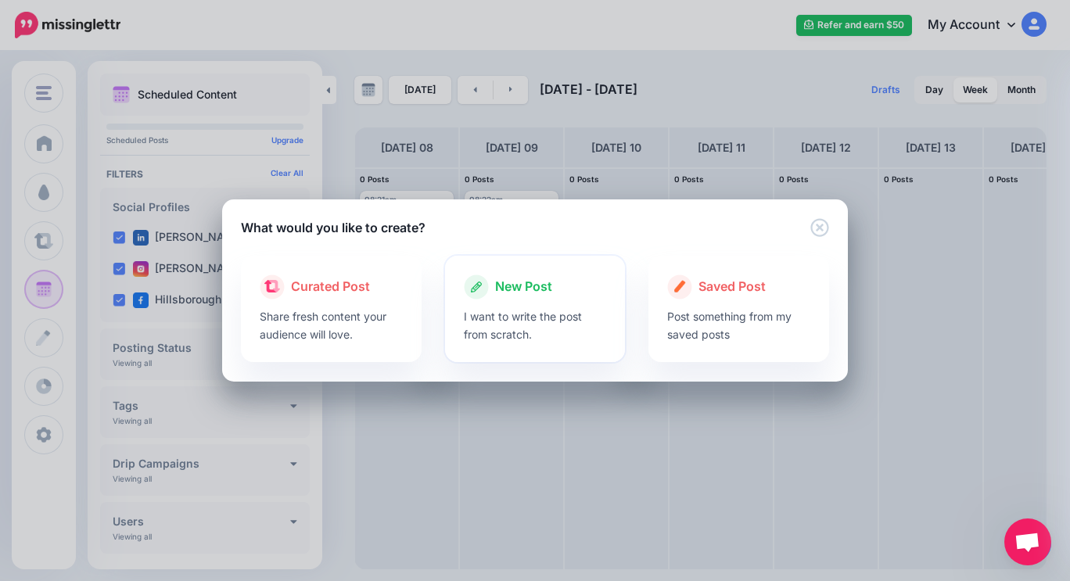
click at [525, 293] on span "New Post" at bounding box center [523, 287] width 57 height 20
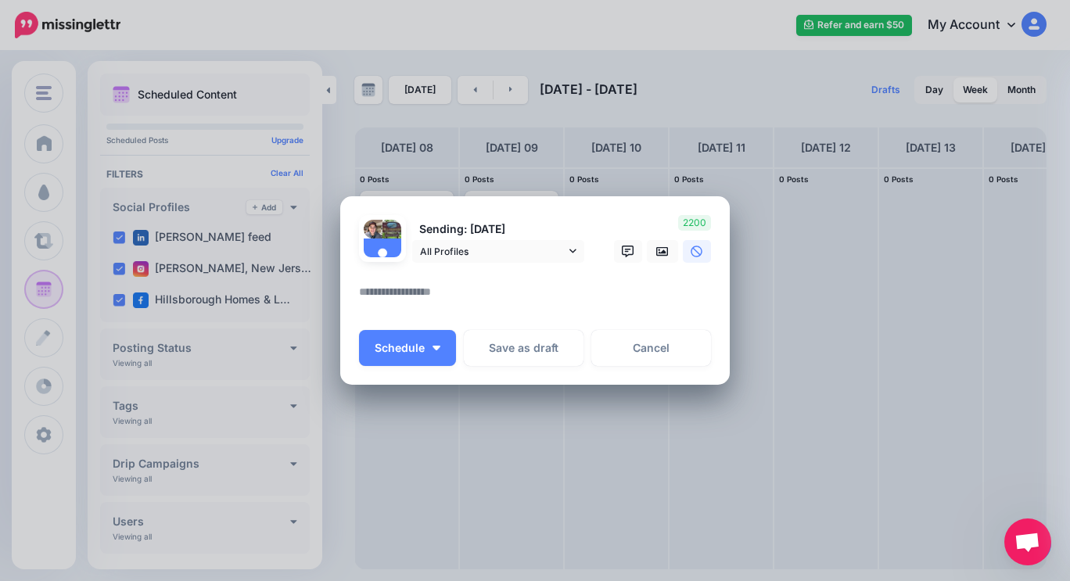
click at [447, 282] on textarea at bounding box center [539, 297] width 360 height 30
paste textarea "**********"
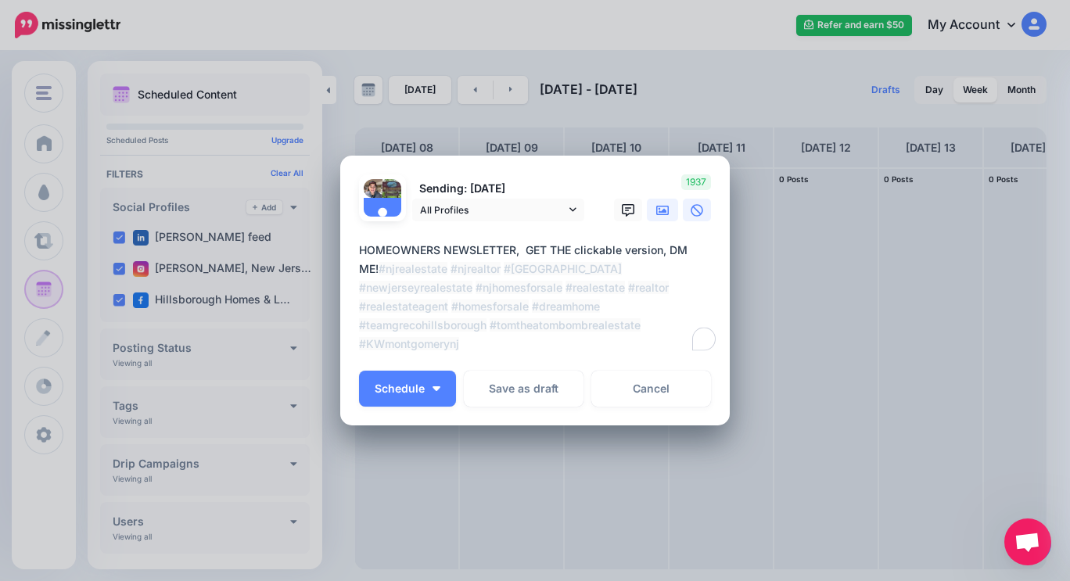
type textarea "**********"
click at [650, 206] on link at bounding box center [662, 210] width 31 height 23
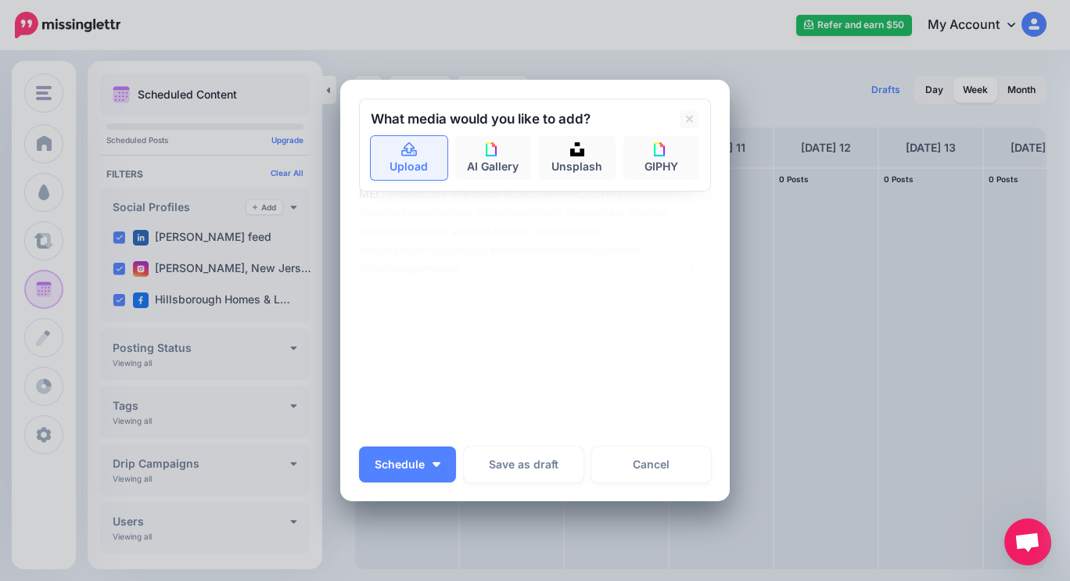
click at [426, 170] on link "Upload" at bounding box center [409, 158] width 77 height 44
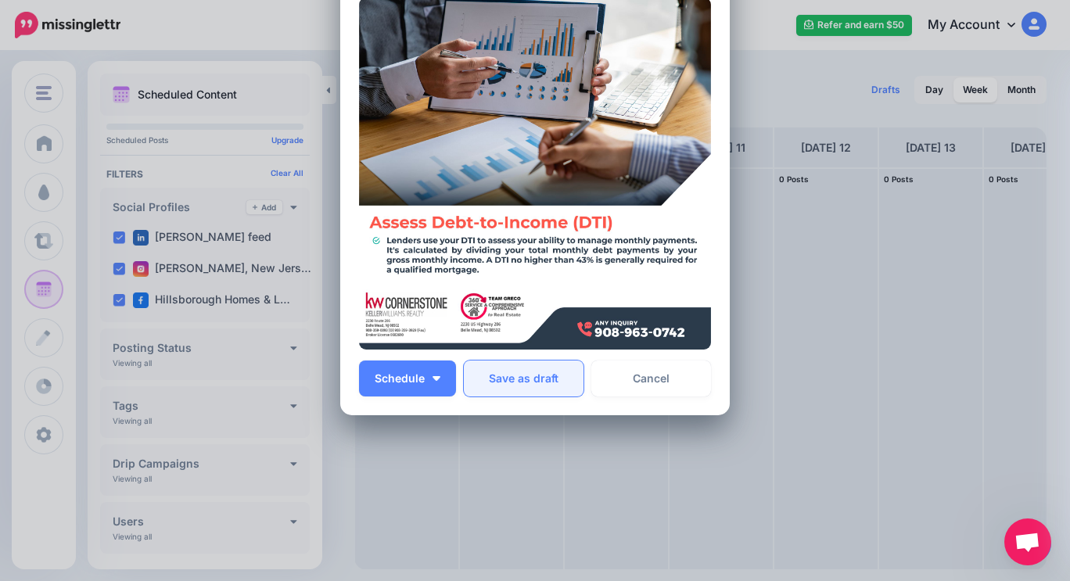
scroll to position [248, 0]
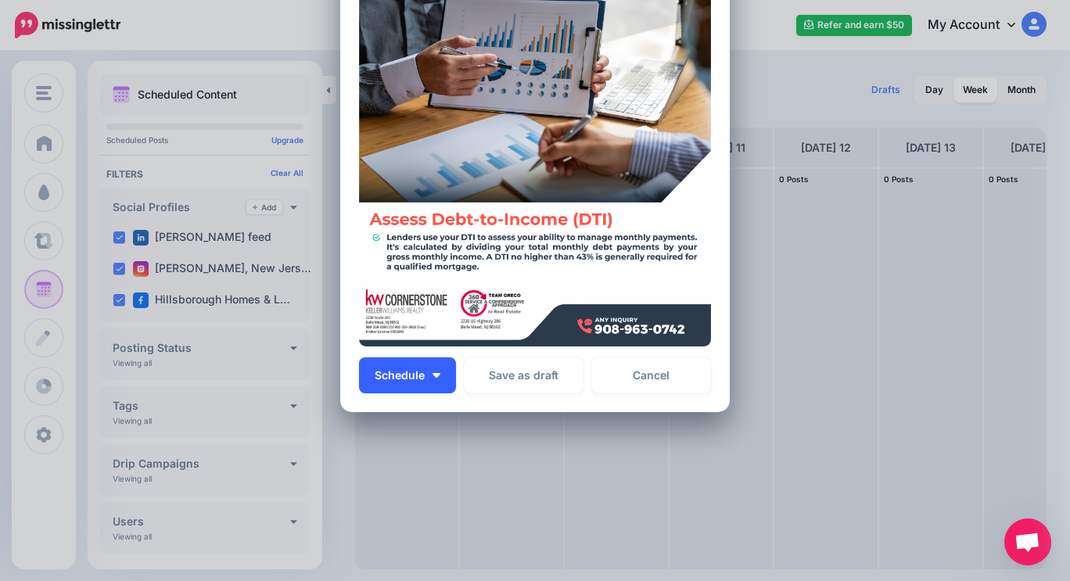
click at [432, 374] on img "button" at bounding box center [436, 375] width 8 height 5
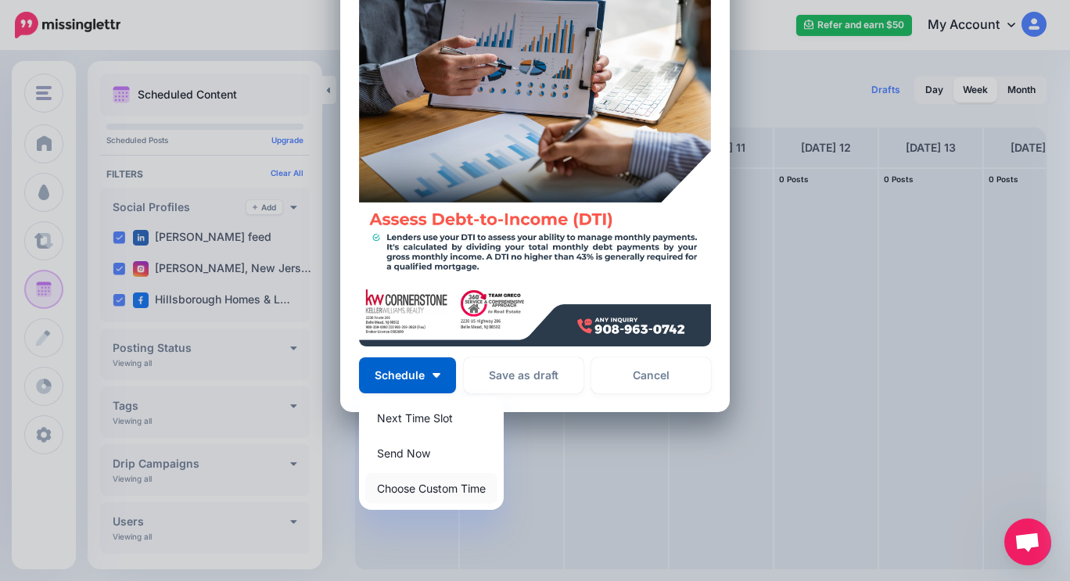
click at [403, 490] on link "Choose Custom Time" at bounding box center [431, 488] width 132 height 30
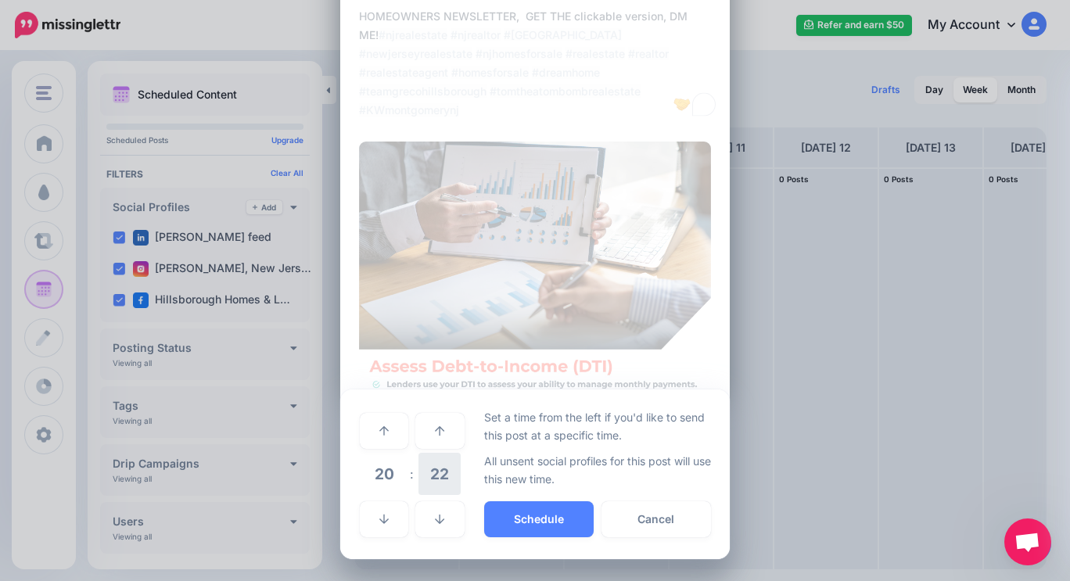
scroll to position [100, 0]
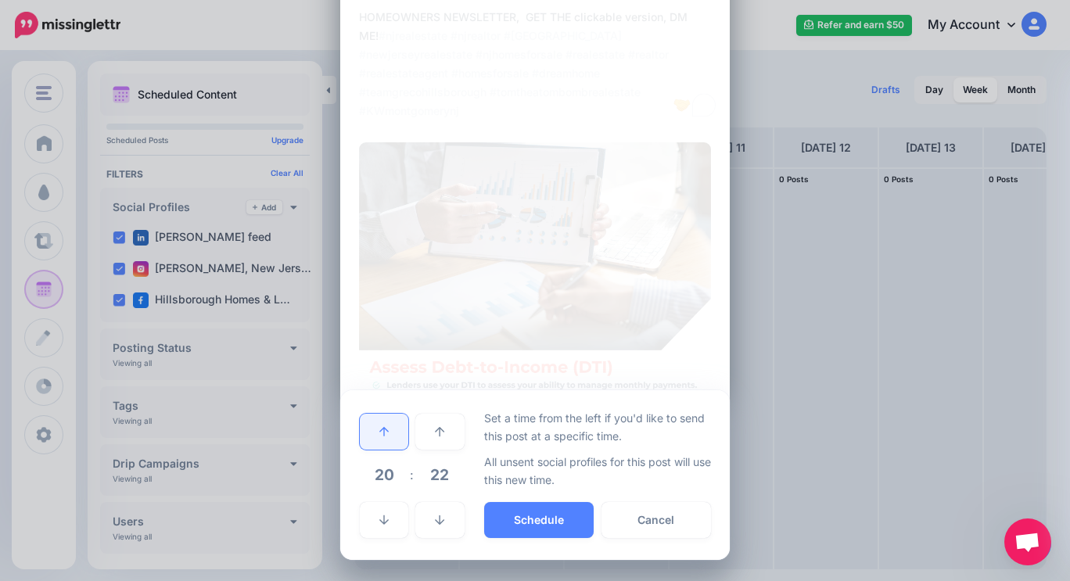
click at [383, 429] on link at bounding box center [384, 432] width 48 height 36
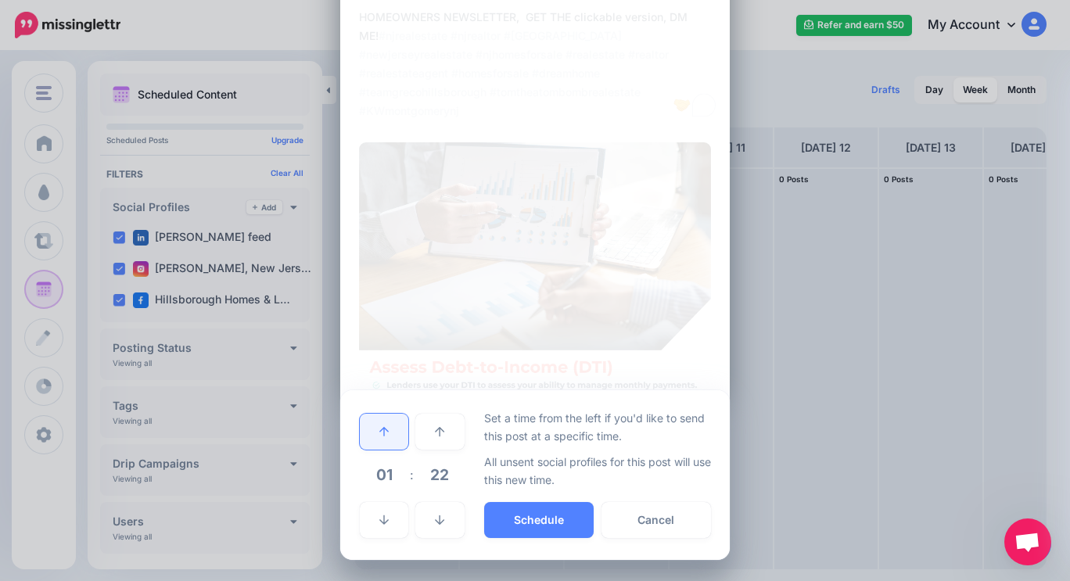
click at [383, 428] on link at bounding box center [384, 432] width 48 height 36
click at [383, 426] on link at bounding box center [384, 432] width 48 height 36
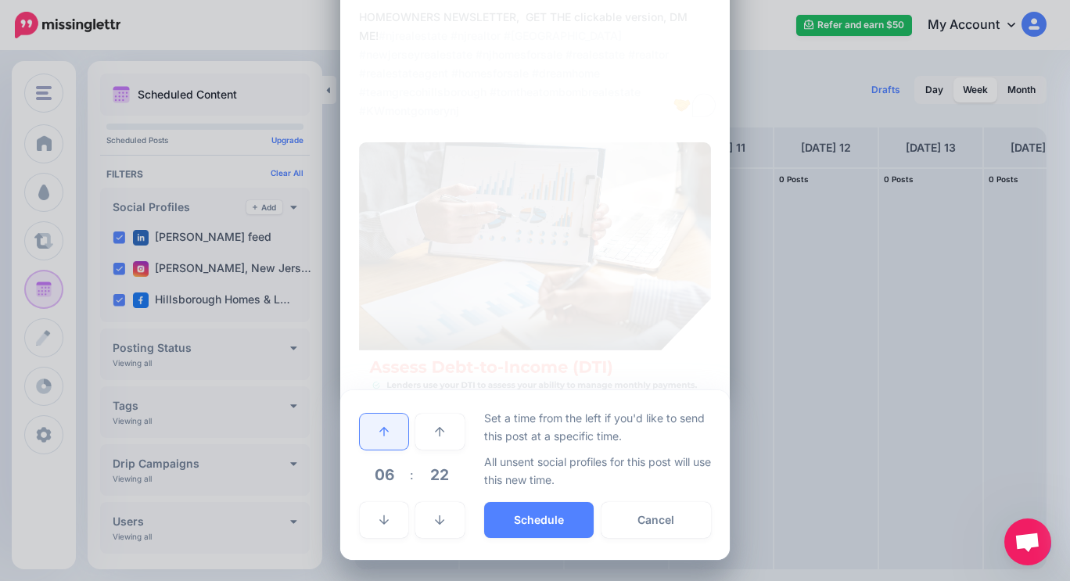
click at [383, 426] on link at bounding box center [384, 432] width 48 height 36
click at [522, 521] on button "Schedule" at bounding box center [538, 520] width 109 height 36
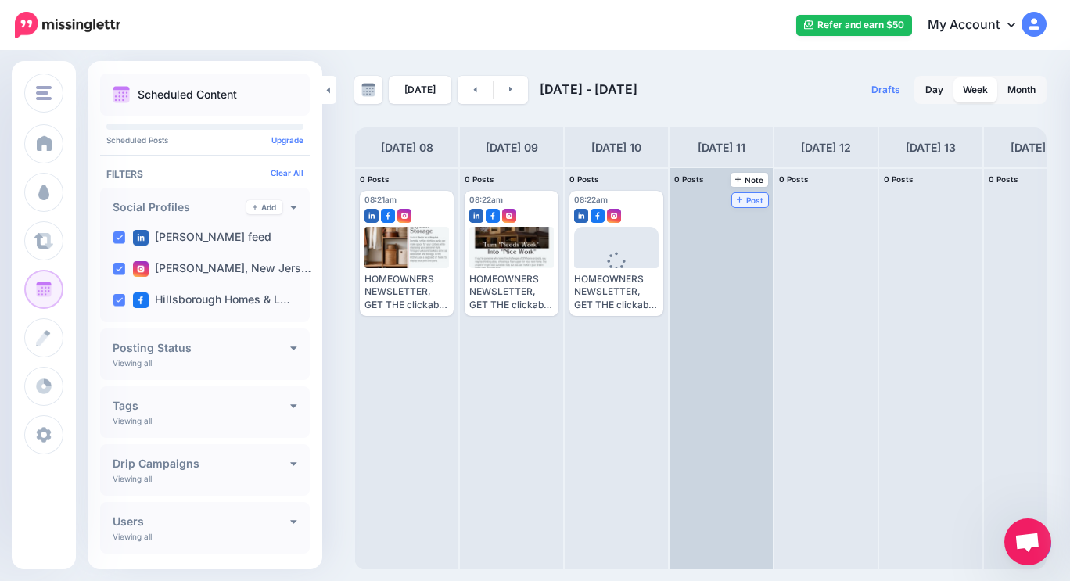
click at [752, 196] on span "Post" at bounding box center [750, 200] width 27 height 8
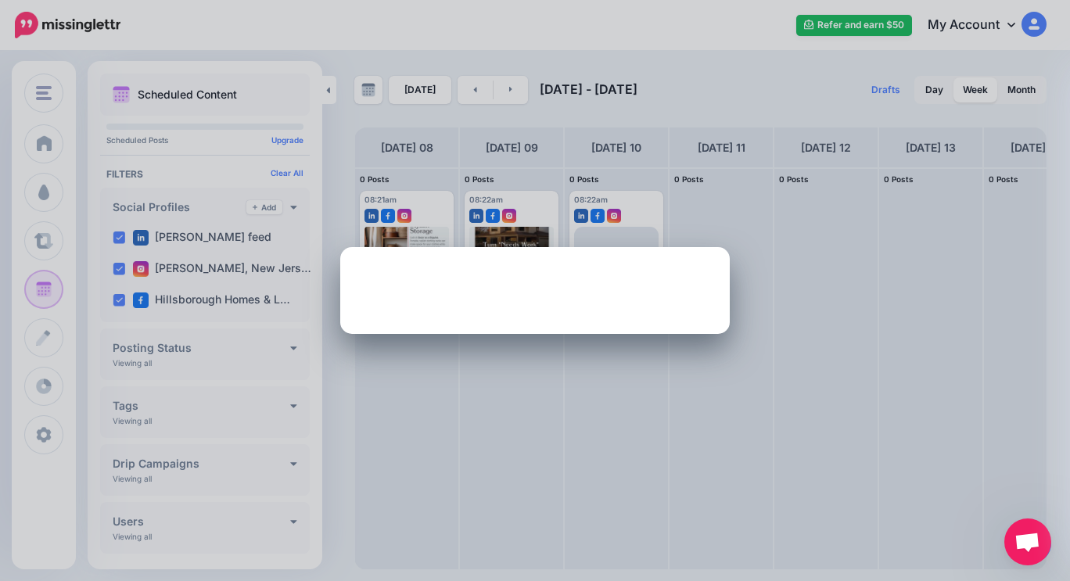
scroll to position [0, 0]
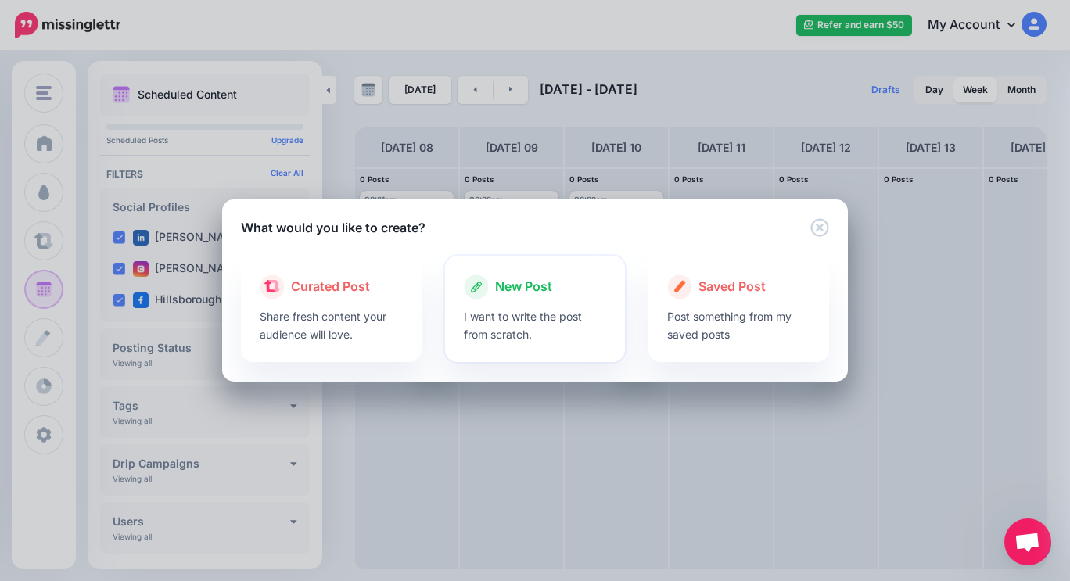
click at [524, 297] on div "New Post" at bounding box center [535, 286] width 143 height 25
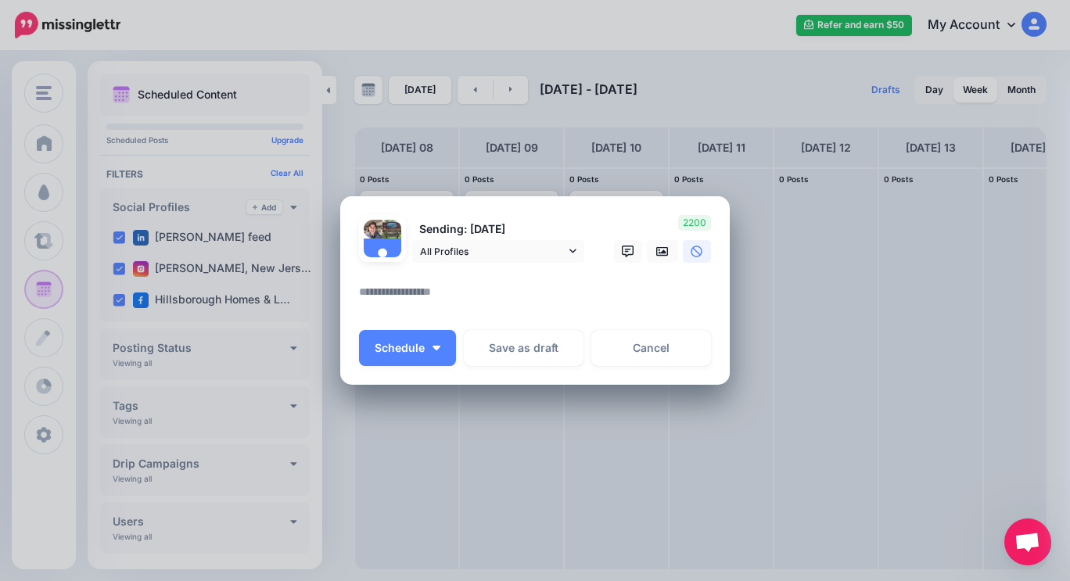
click at [362, 292] on textarea at bounding box center [539, 297] width 360 height 30
paste textarea "**********"
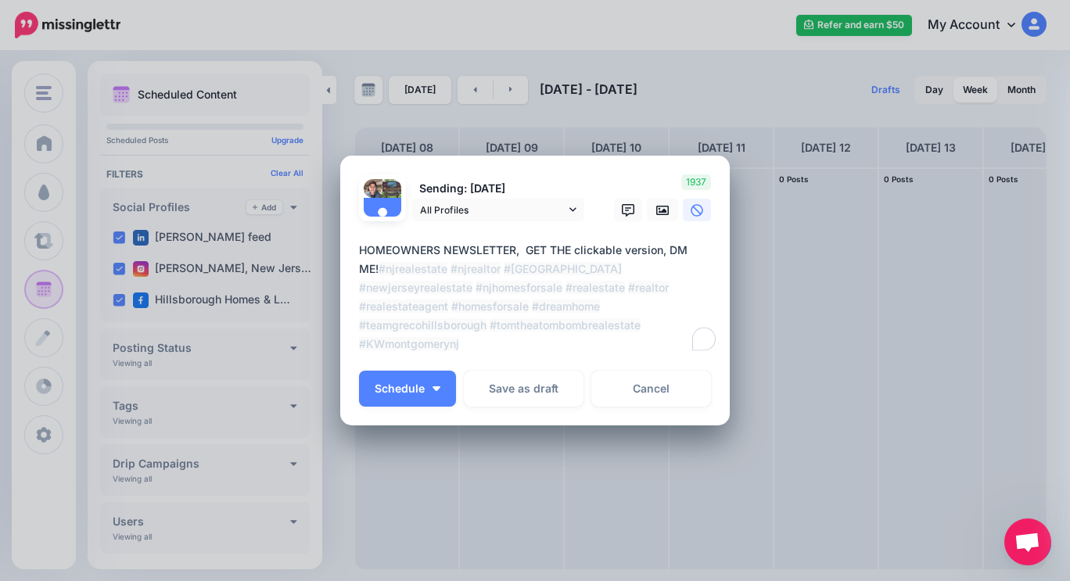
type textarea "**********"
click at [664, 213] on link at bounding box center [662, 210] width 31 height 23
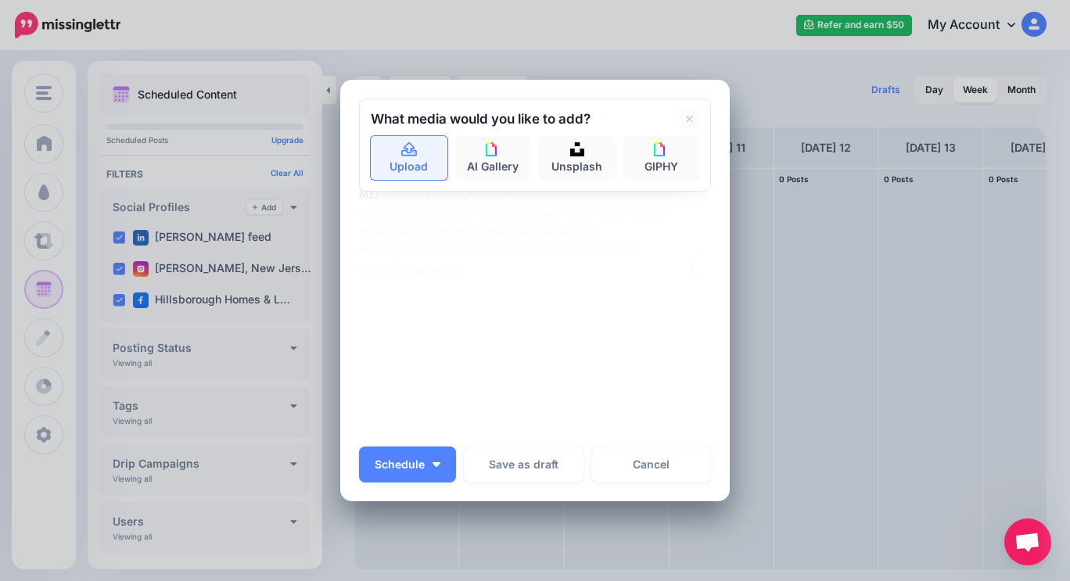
click at [407, 156] on icon at bounding box center [409, 150] width 18 height 14
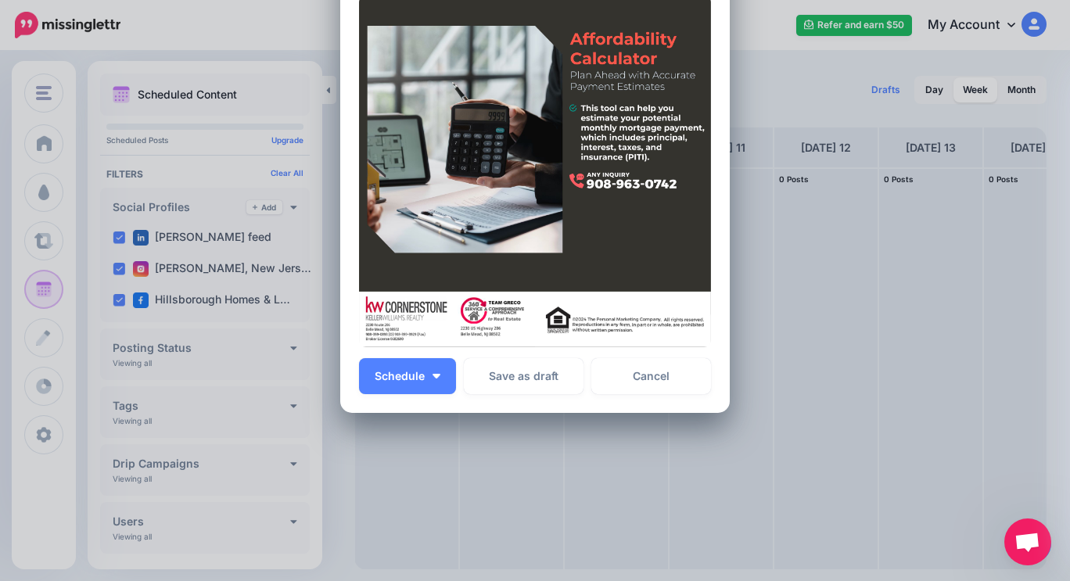
scroll to position [248, 0]
click at [432, 368] on button "Schedule" at bounding box center [407, 375] width 97 height 36
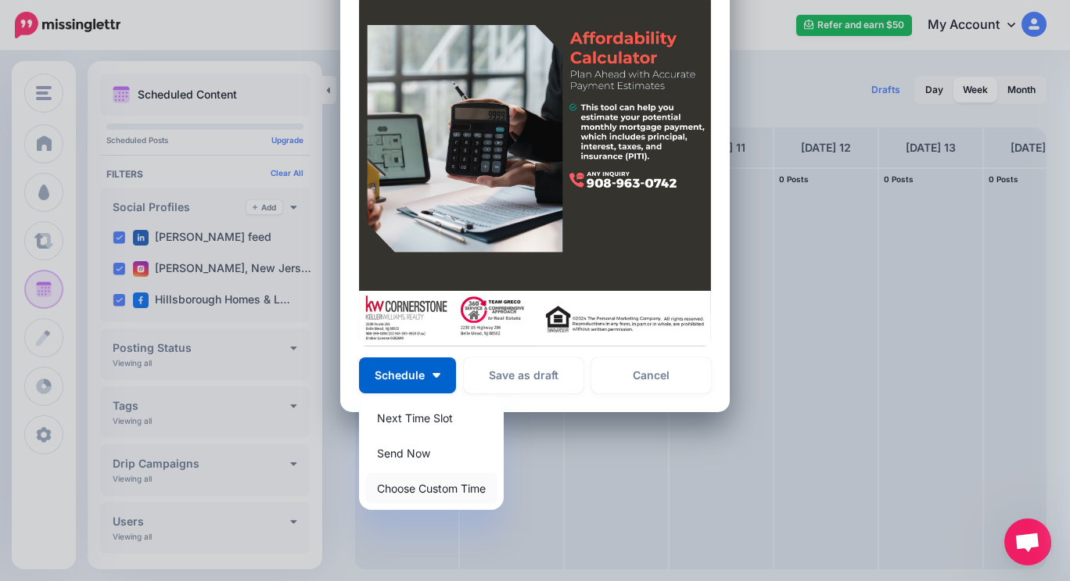
click at [416, 496] on link "Choose Custom Time" at bounding box center [431, 488] width 132 height 30
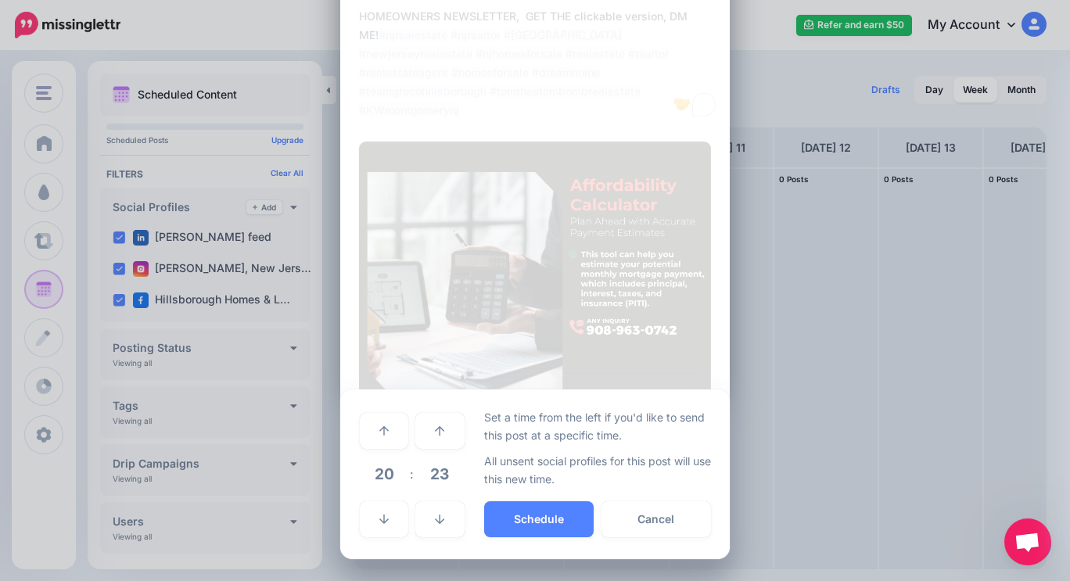
scroll to position [100, 0]
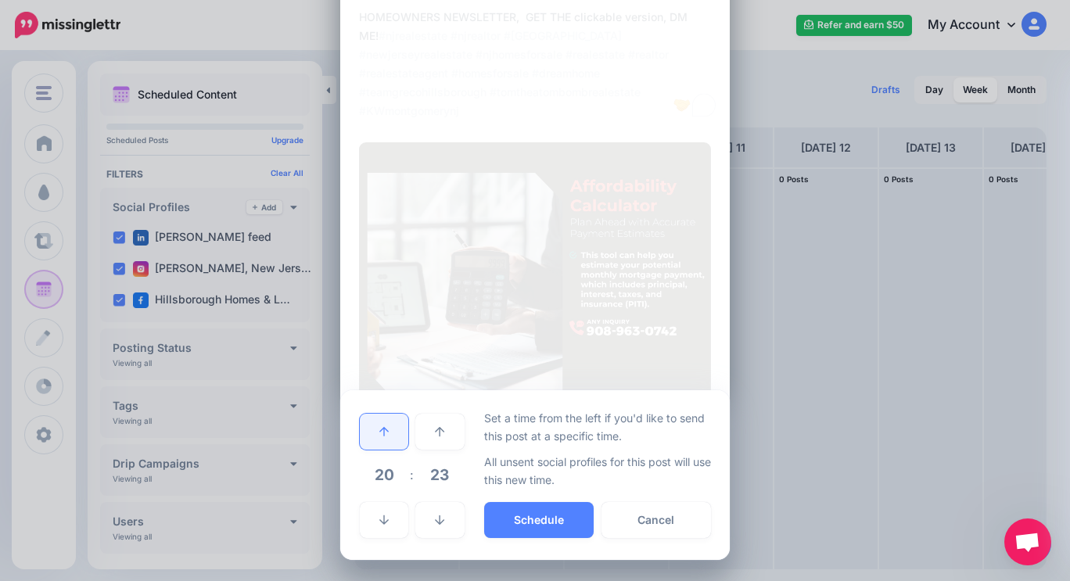
click at [379, 427] on icon at bounding box center [383, 431] width 9 height 9
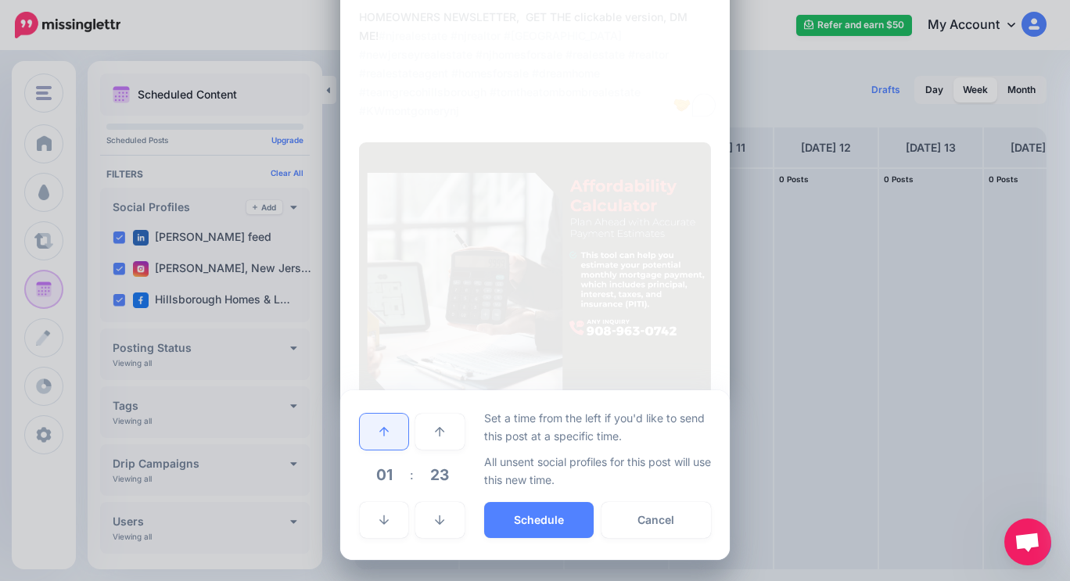
click at [379, 427] on icon at bounding box center [383, 431] width 9 height 9
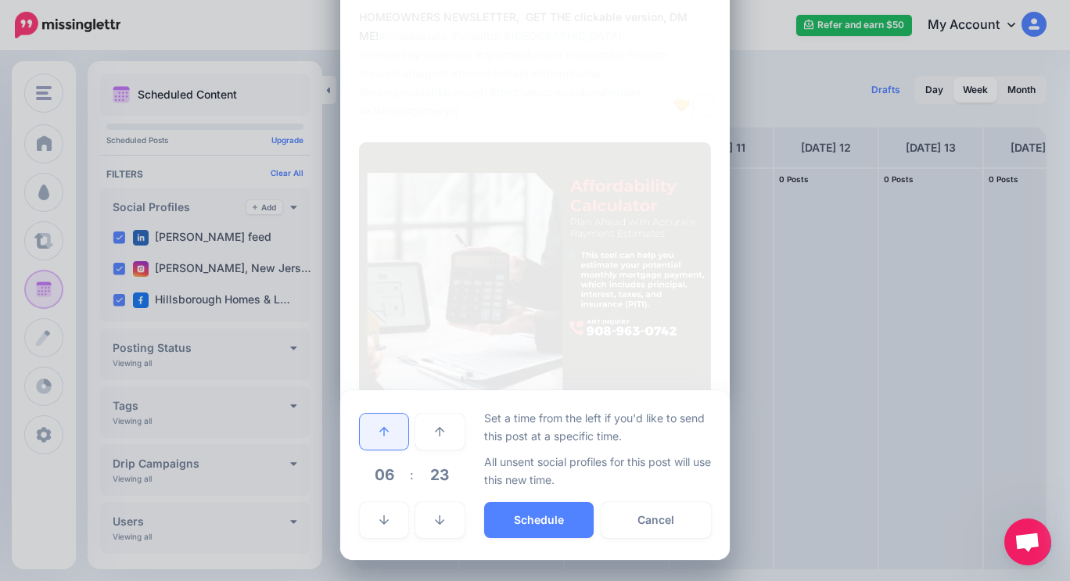
click at [379, 427] on icon at bounding box center [383, 431] width 9 height 9
click at [511, 512] on button "Schedule" at bounding box center [538, 520] width 109 height 36
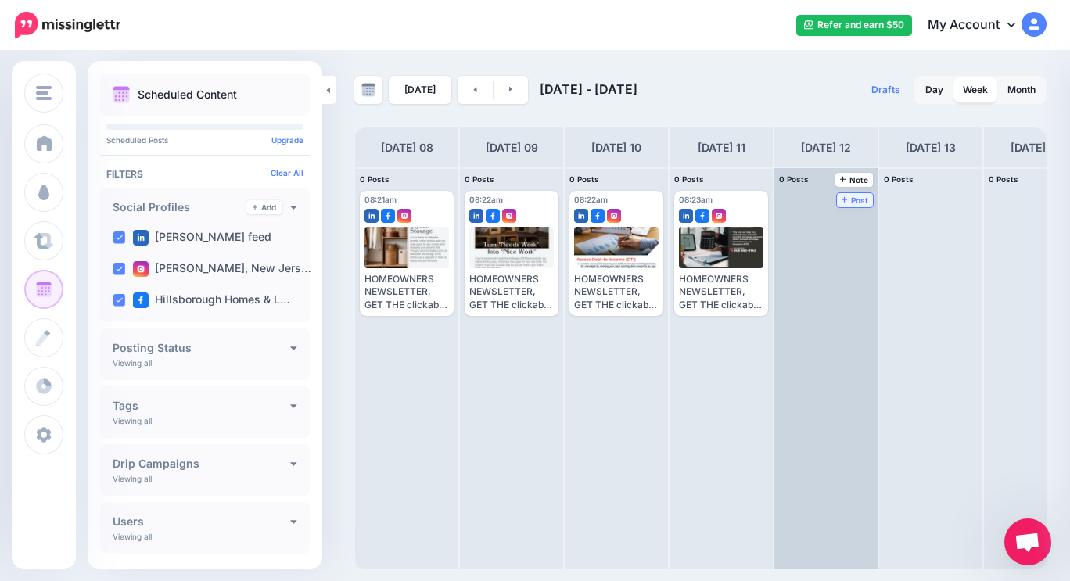
click at [862, 195] on link "Post" at bounding box center [855, 200] width 37 height 14
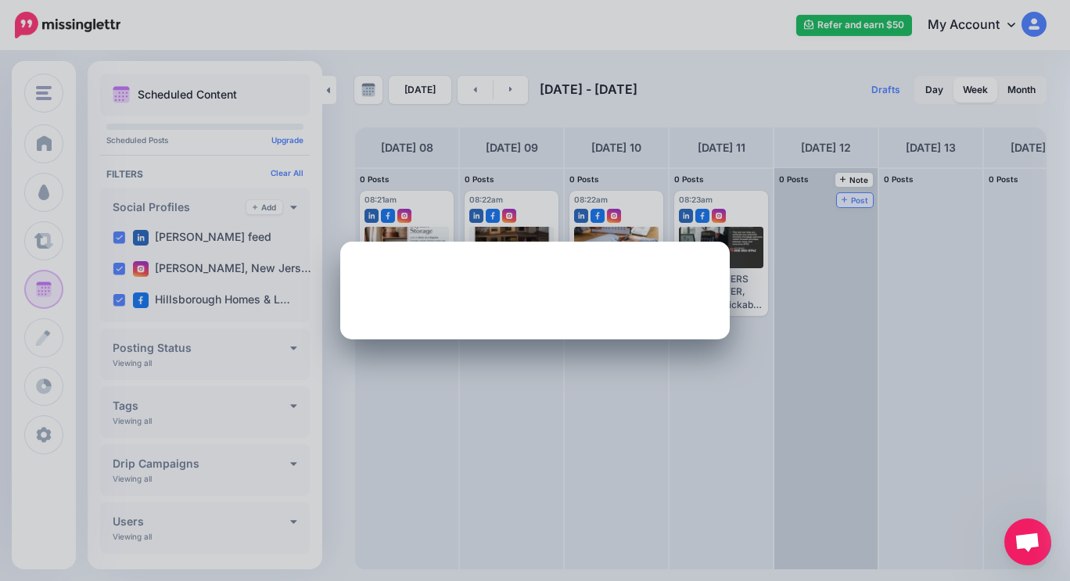
scroll to position [0, 0]
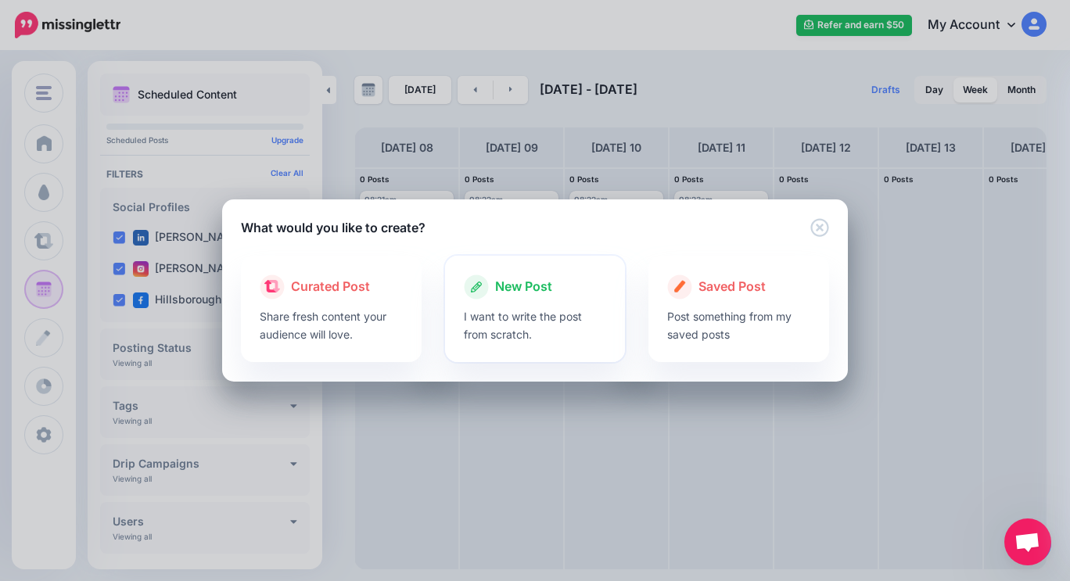
click at [524, 289] on span "New Post" at bounding box center [523, 287] width 57 height 20
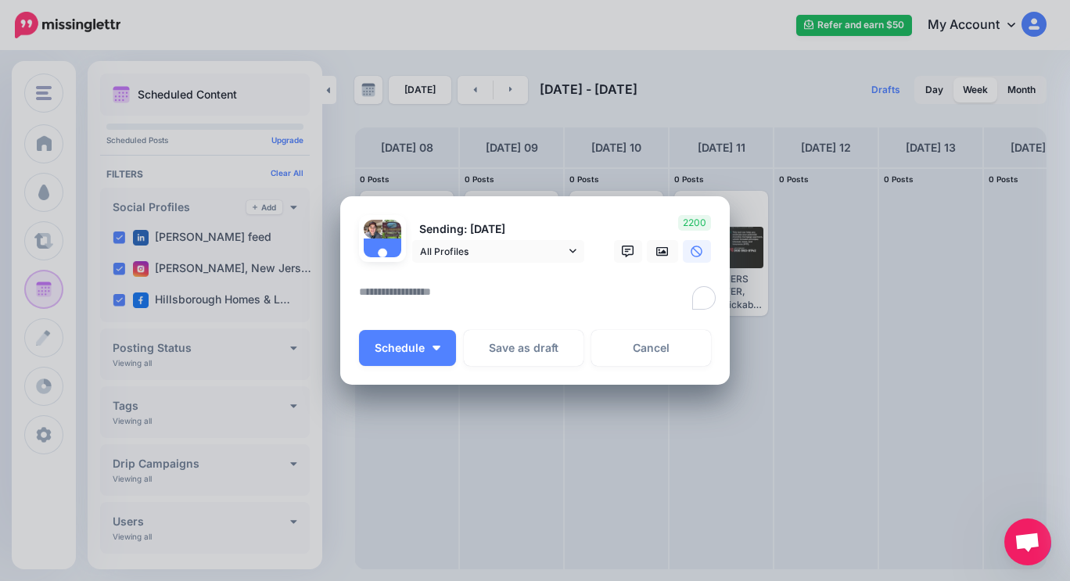
click at [411, 292] on textarea "To enrich screen reader interactions, please activate Accessibility in Grammarl…" at bounding box center [539, 297] width 360 height 30
paste textarea "**********"
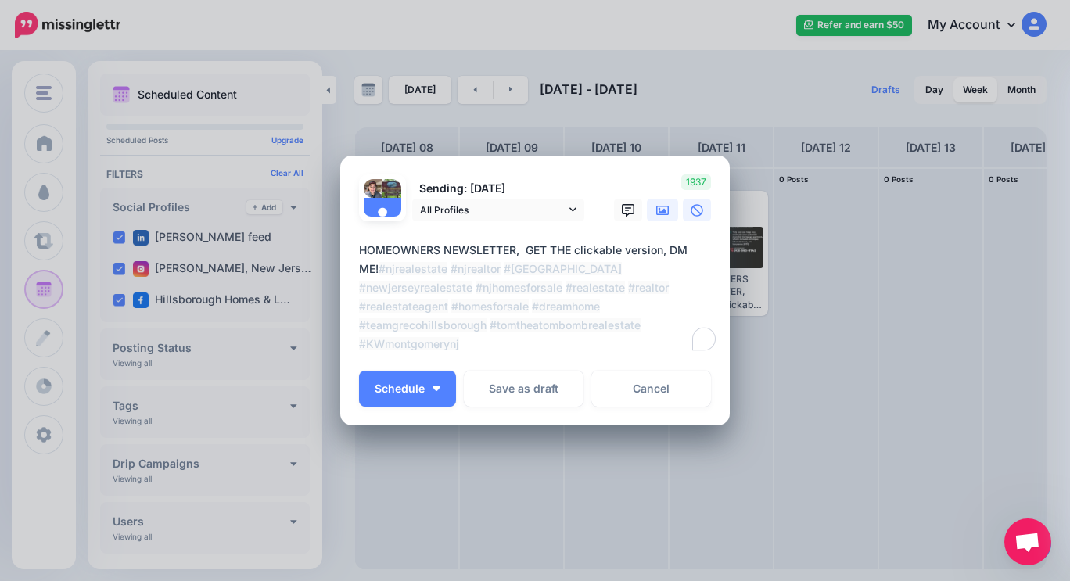
type textarea "**********"
click at [660, 211] on icon at bounding box center [662, 210] width 13 height 13
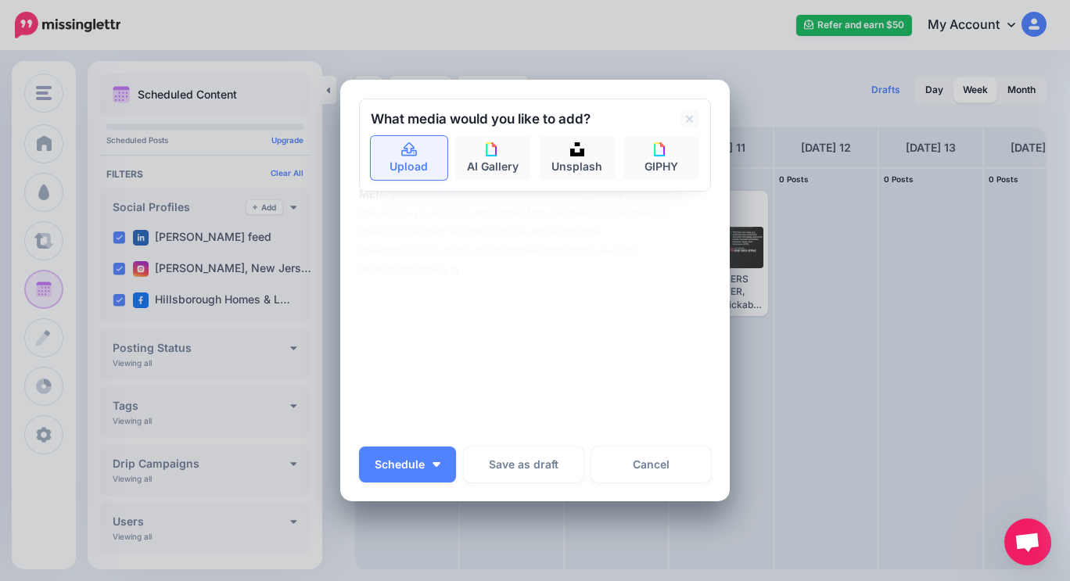
click at [401, 150] on icon at bounding box center [409, 149] width 16 height 14
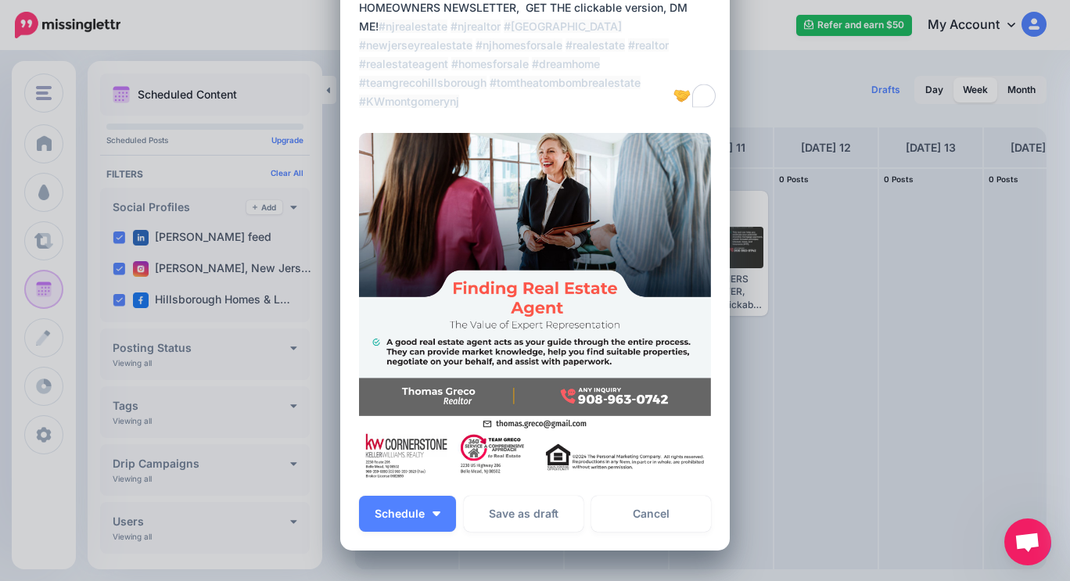
scroll to position [235, 0]
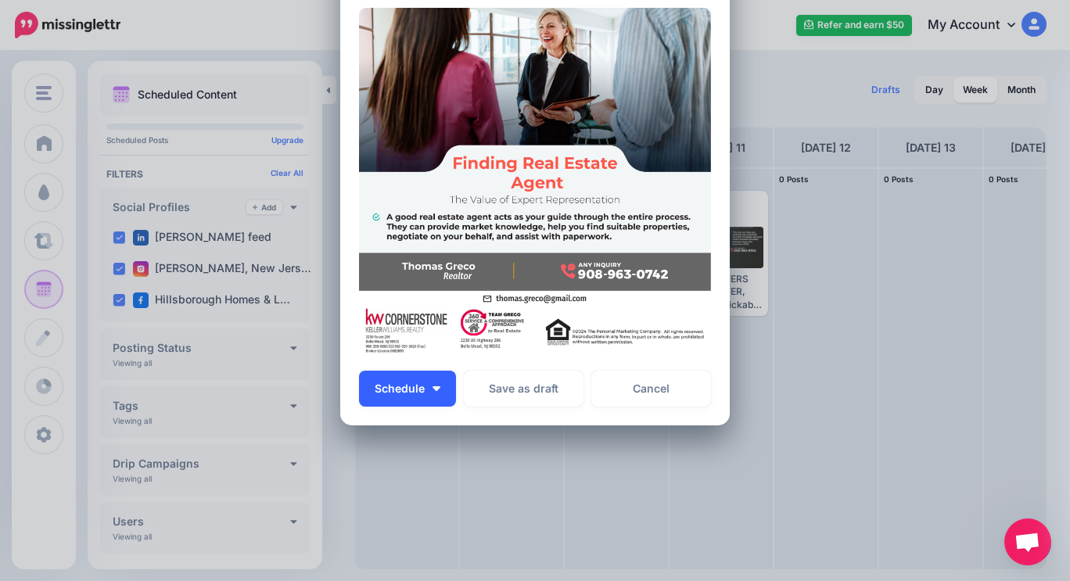
click at [439, 385] on button "Schedule" at bounding box center [407, 389] width 97 height 36
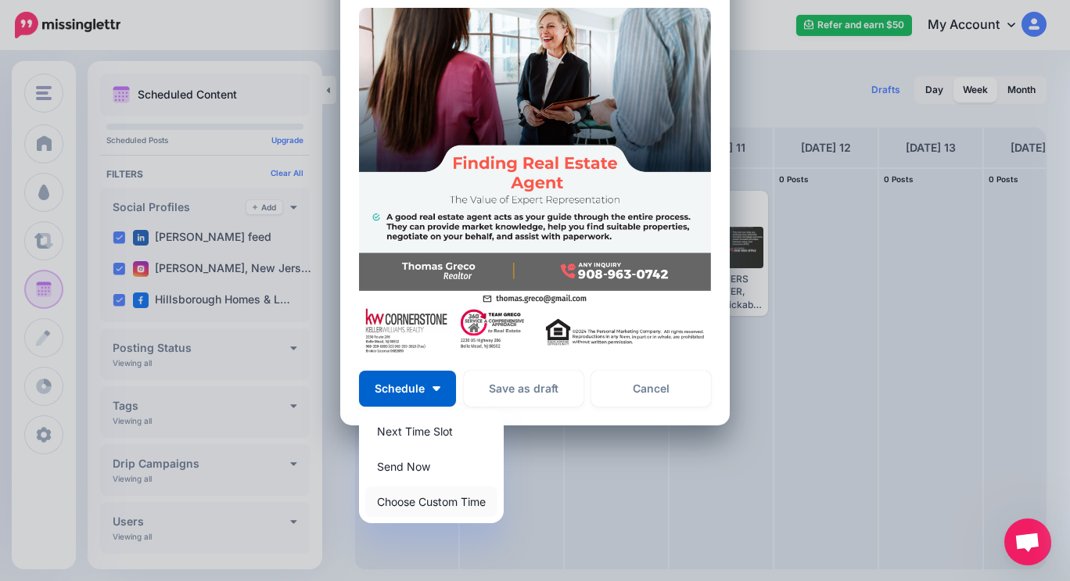
click at [420, 500] on link "Choose Custom Time" at bounding box center [431, 501] width 132 height 30
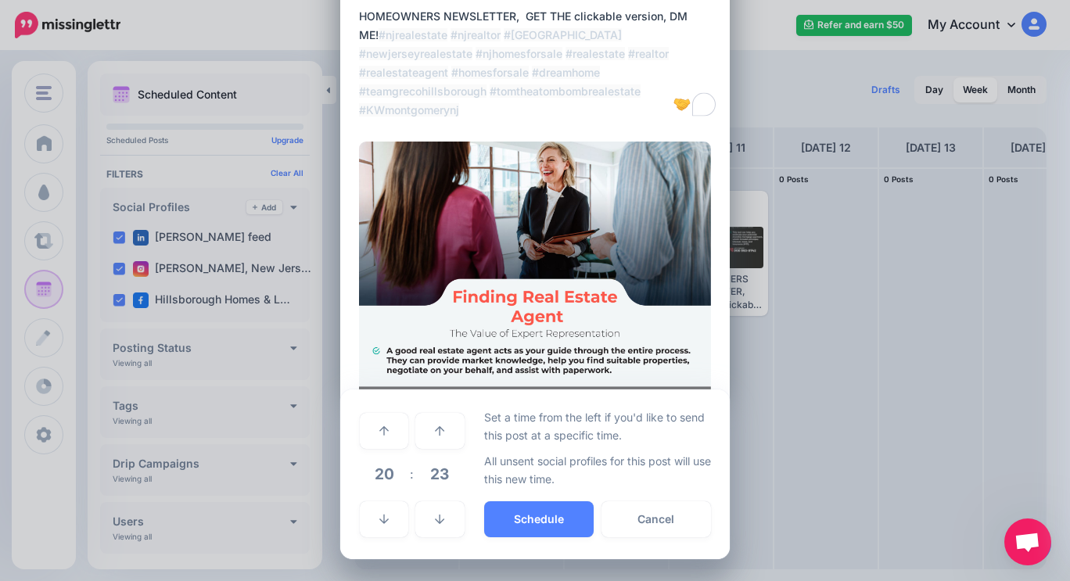
scroll to position [100, 0]
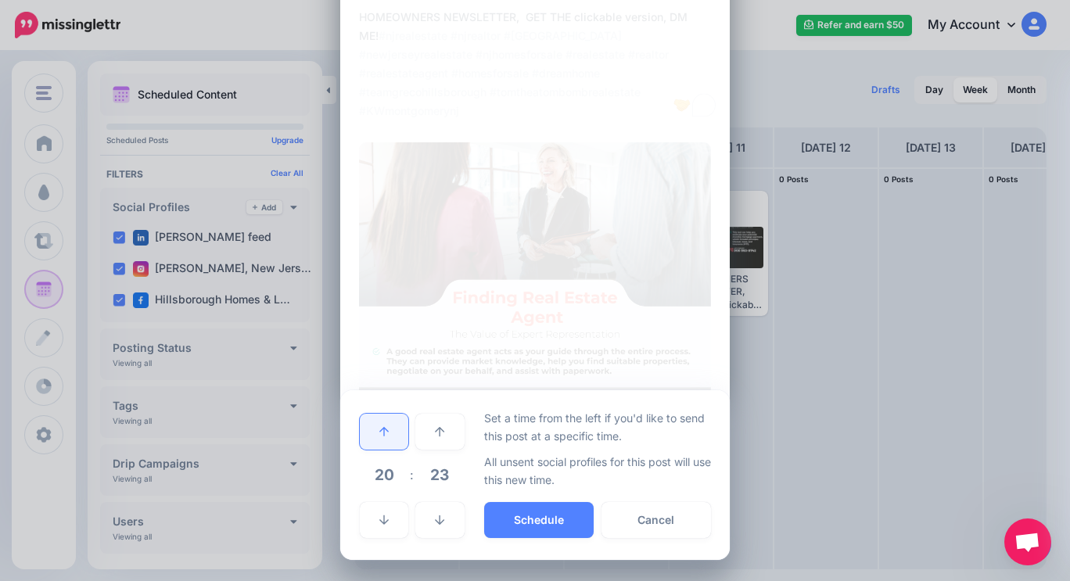
click at [384, 431] on link at bounding box center [384, 432] width 48 height 36
click at [384, 430] on link at bounding box center [384, 432] width 48 height 36
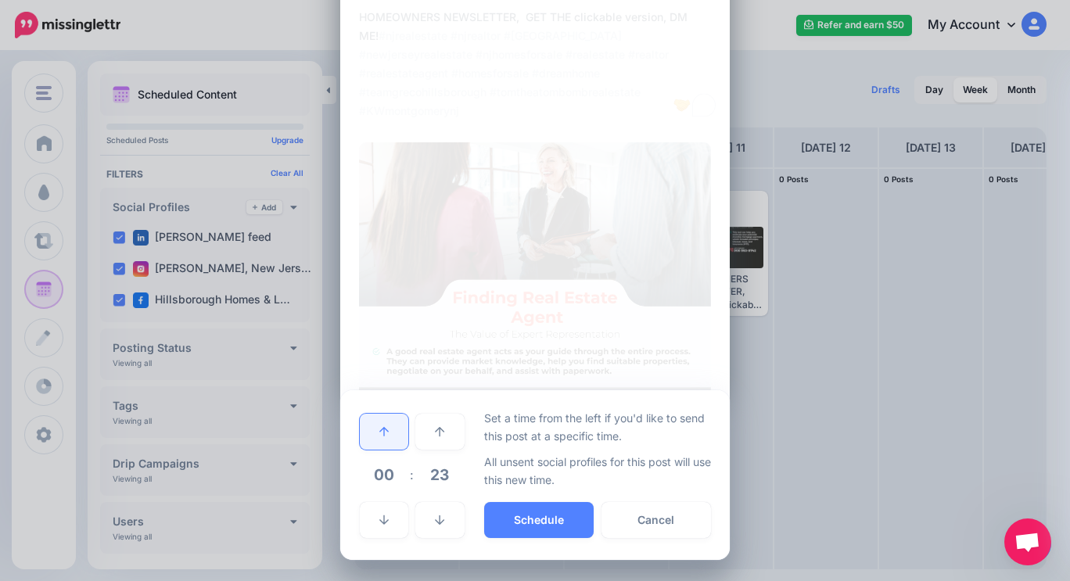
click at [384, 430] on link at bounding box center [384, 432] width 48 height 36
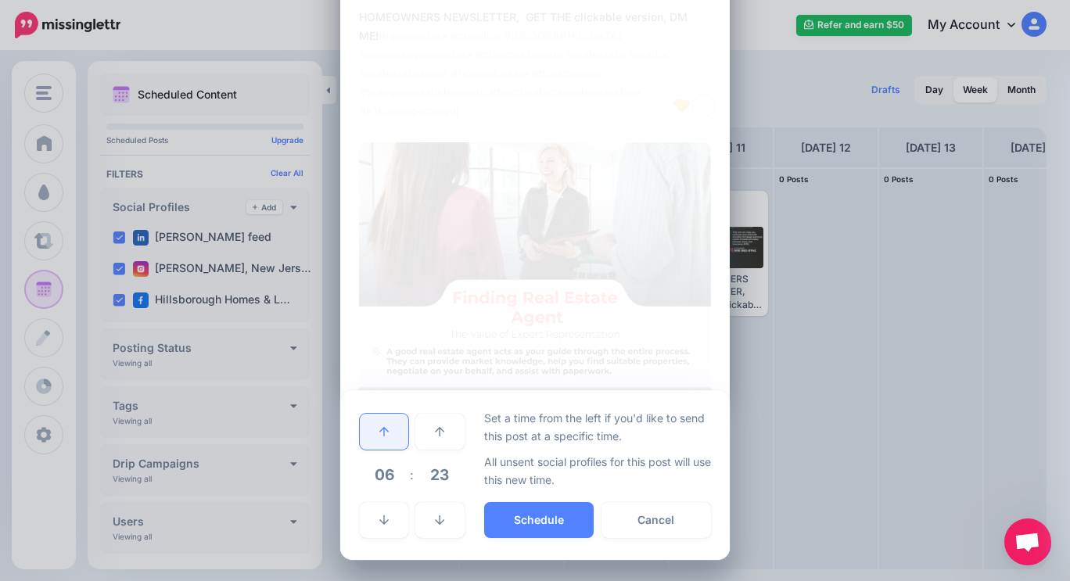
click at [384, 430] on link at bounding box center [384, 432] width 48 height 36
click at [502, 518] on button "Schedule" at bounding box center [538, 520] width 109 height 36
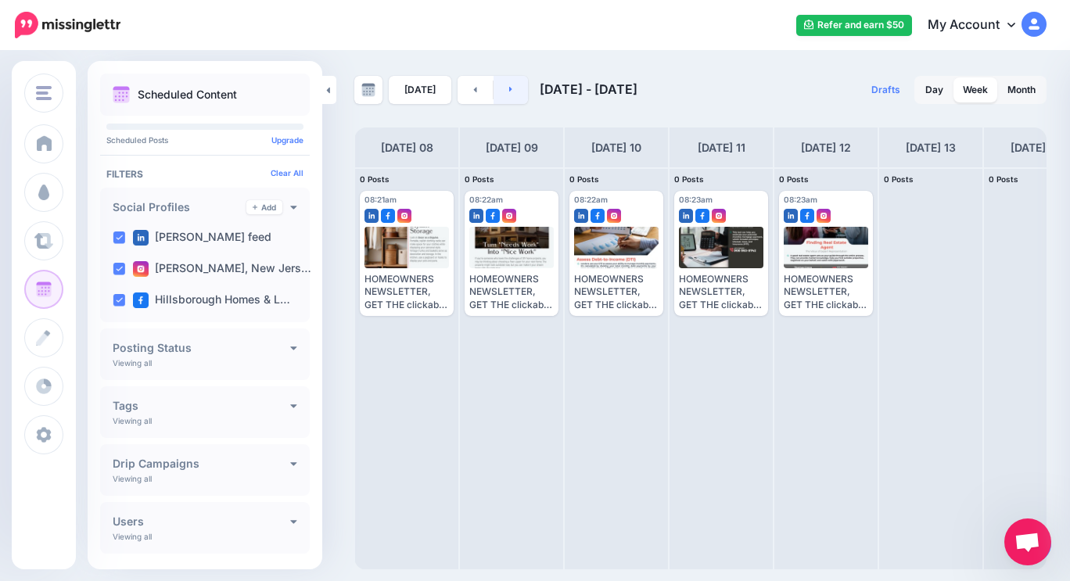
click at [508, 85] on link at bounding box center [510, 90] width 35 height 28
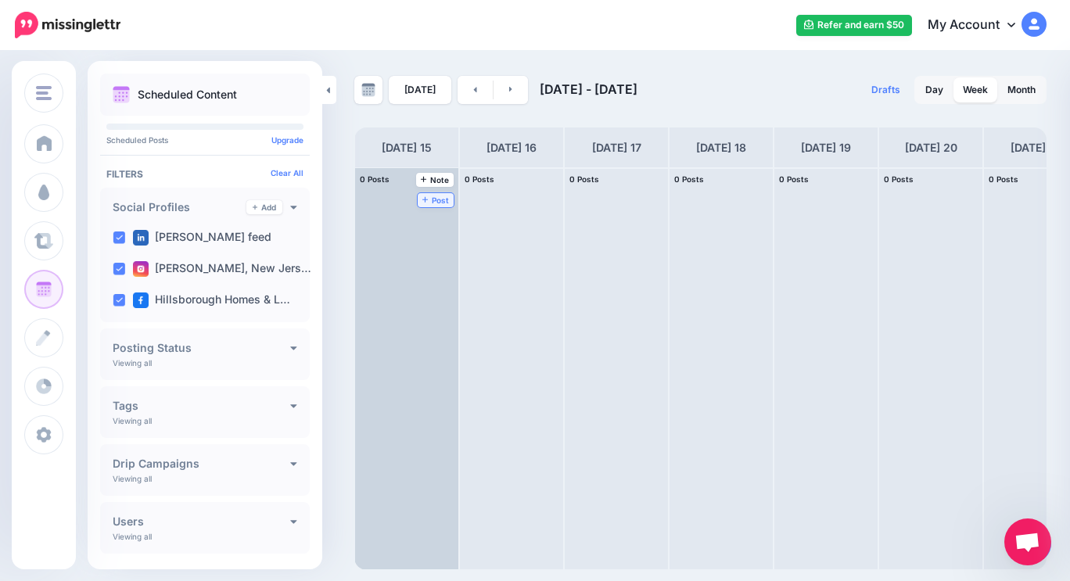
click at [436, 198] on span "Post" at bounding box center [435, 200] width 27 height 8
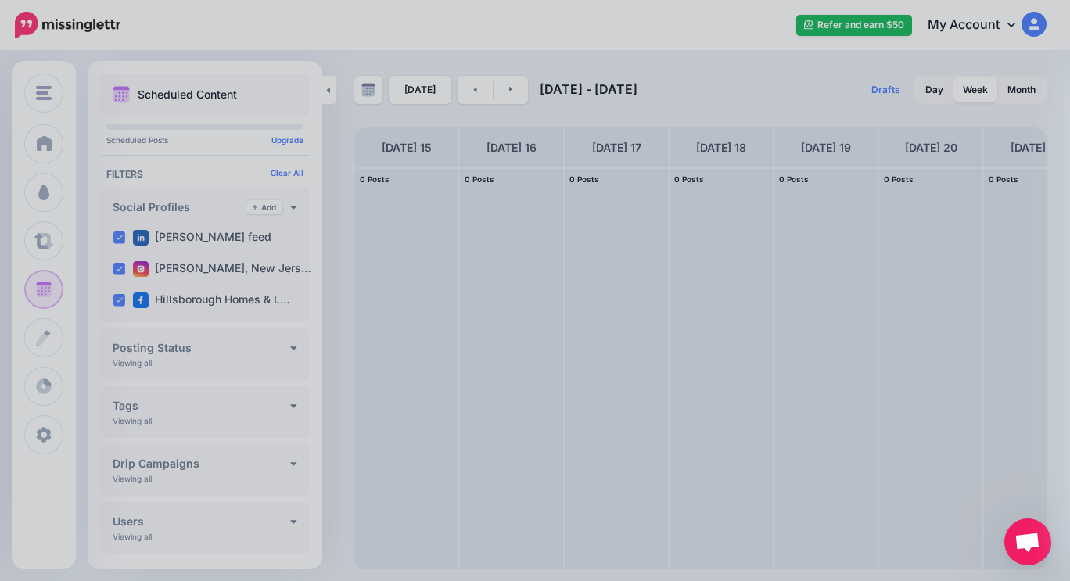
scroll to position [0, 0]
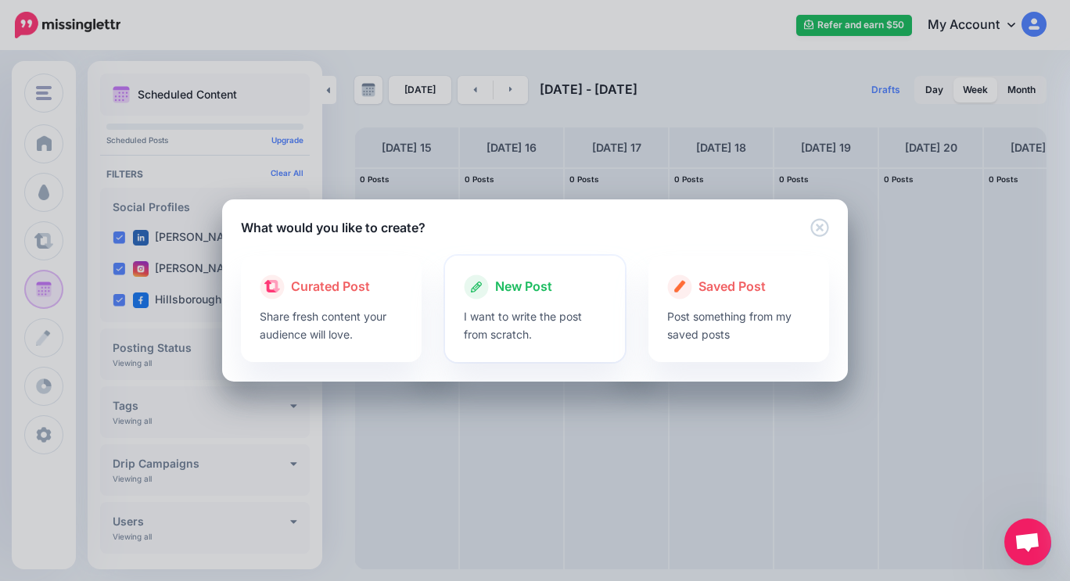
click at [503, 282] on span "New Post" at bounding box center [523, 287] width 57 height 20
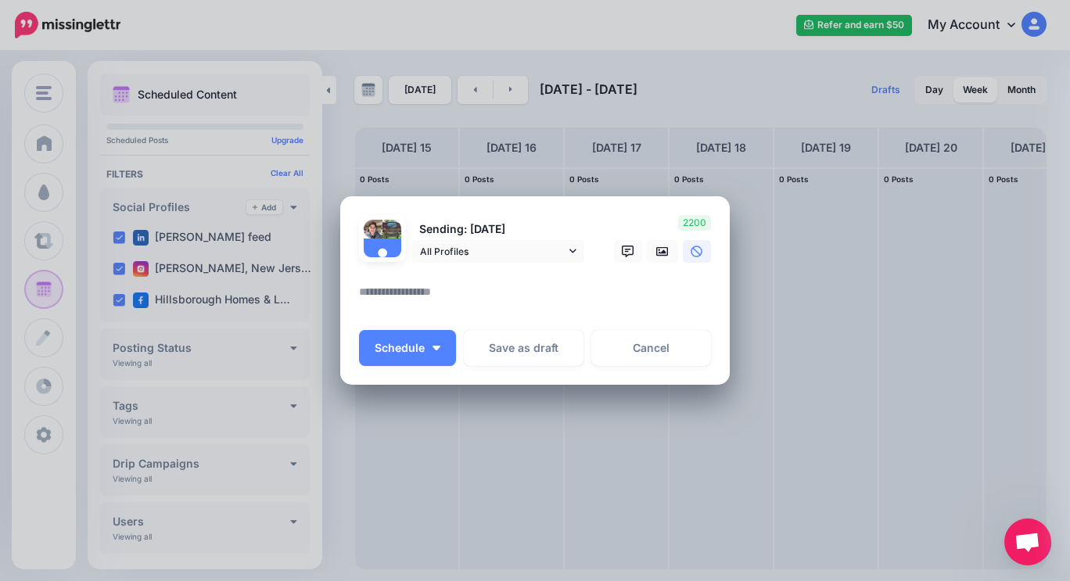
click at [422, 278] on div at bounding box center [535, 273] width 352 height 20
click at [412, 286] on textarea "To enrich screen reader interactions, please activate Accessibility in Grammarl…" at bounding box center [539, 297] width 360 height 30
paste textarea "**********"
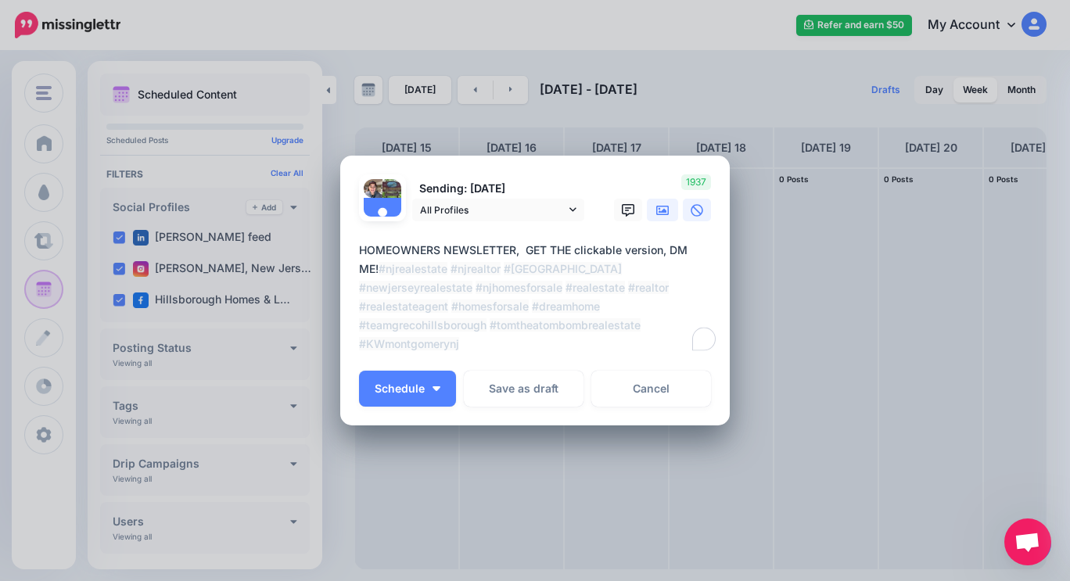
type textarea "**********"
click at [657, 217] on link at bounding box center [662, 210] width 31 height 23
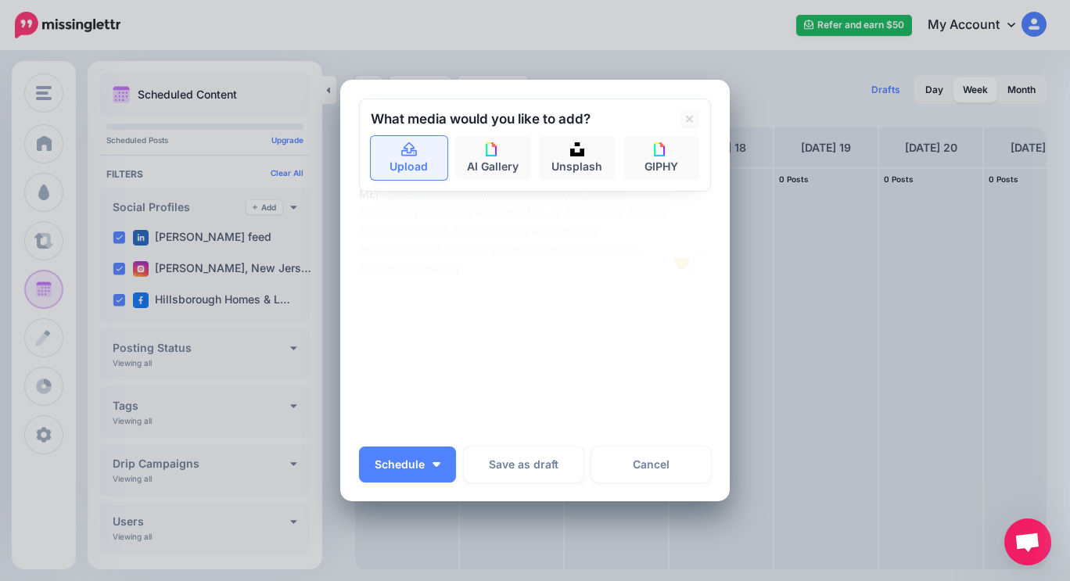
click at [404, 160] on link "Upload" at bounding box center [409, 158] width 77 height 44
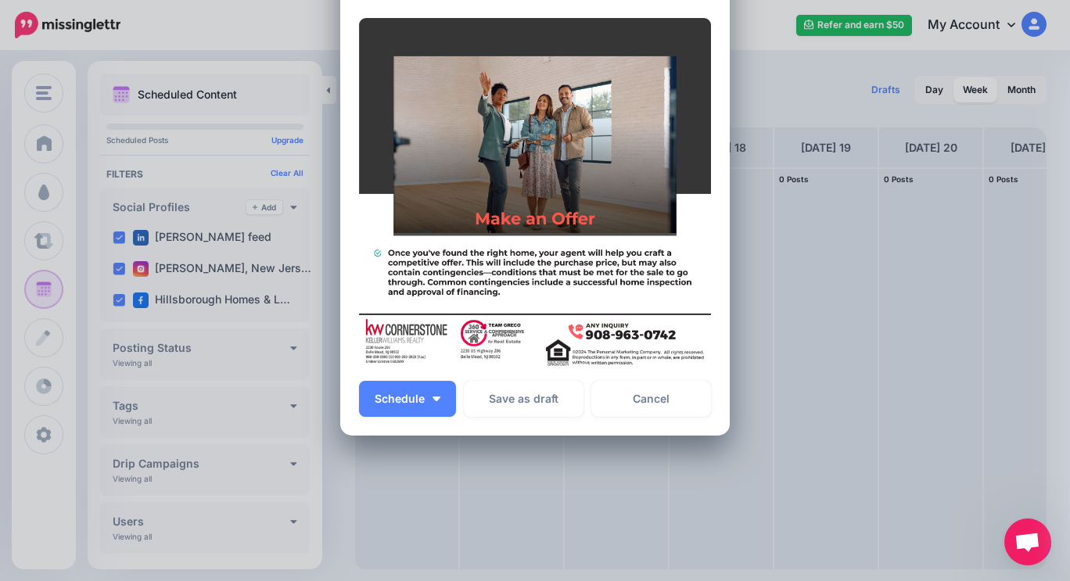
scroll to position [248, 0]
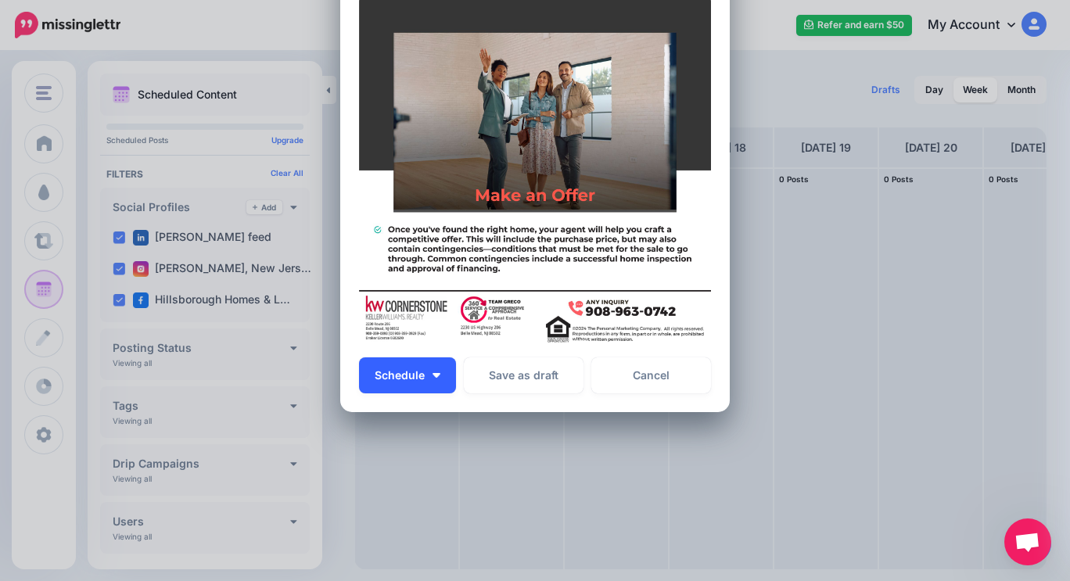
click at [432, 368] on button "Schedule" at bounding box center [407, 375] width 97 height 36
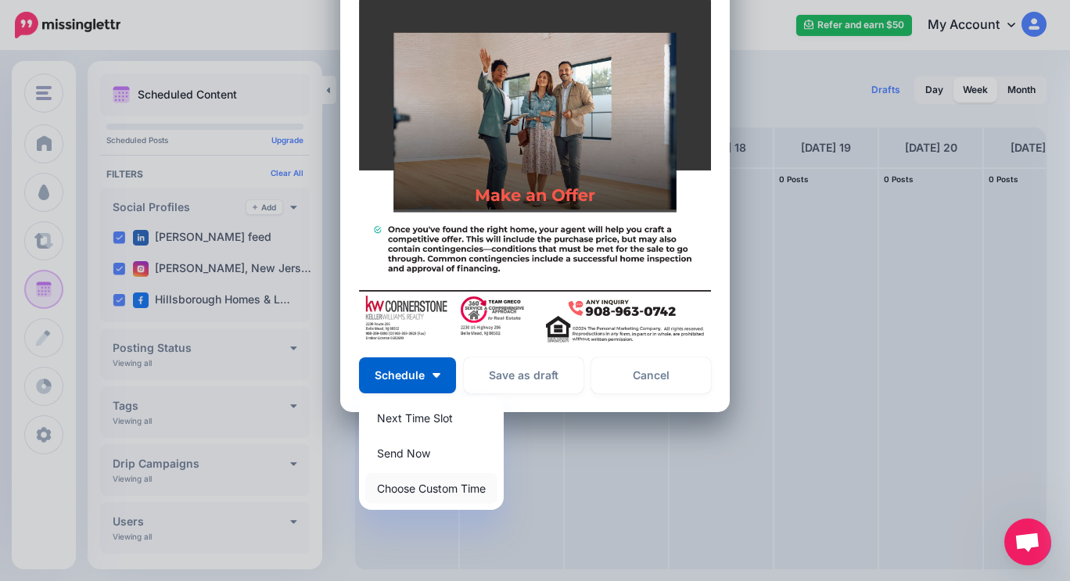
click at [415, 493] on link "Choose Custom Time" at bounding box center [431, 488] width 132 height 30
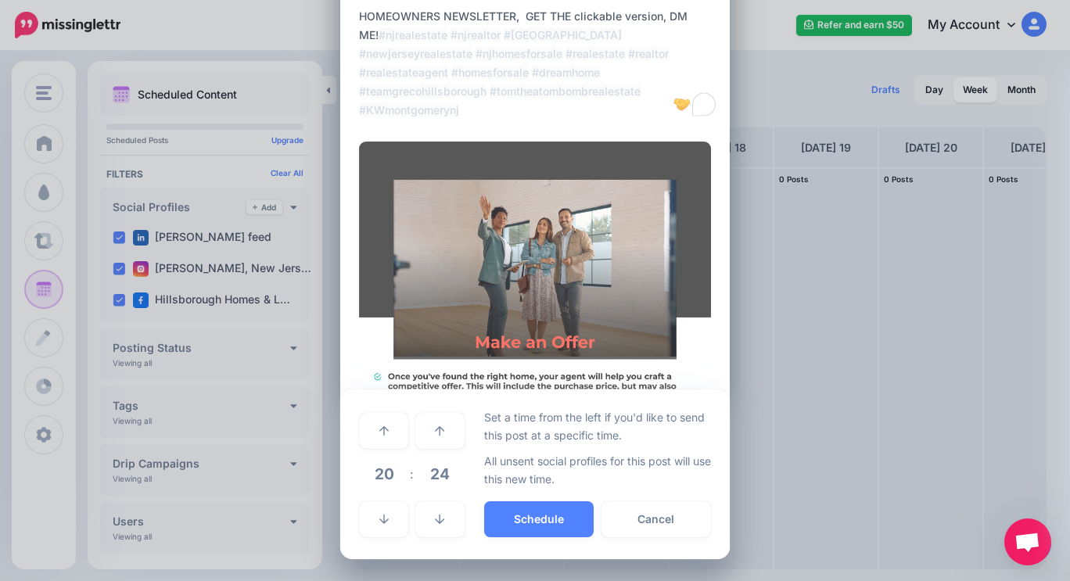
scroll to position [100, 0]
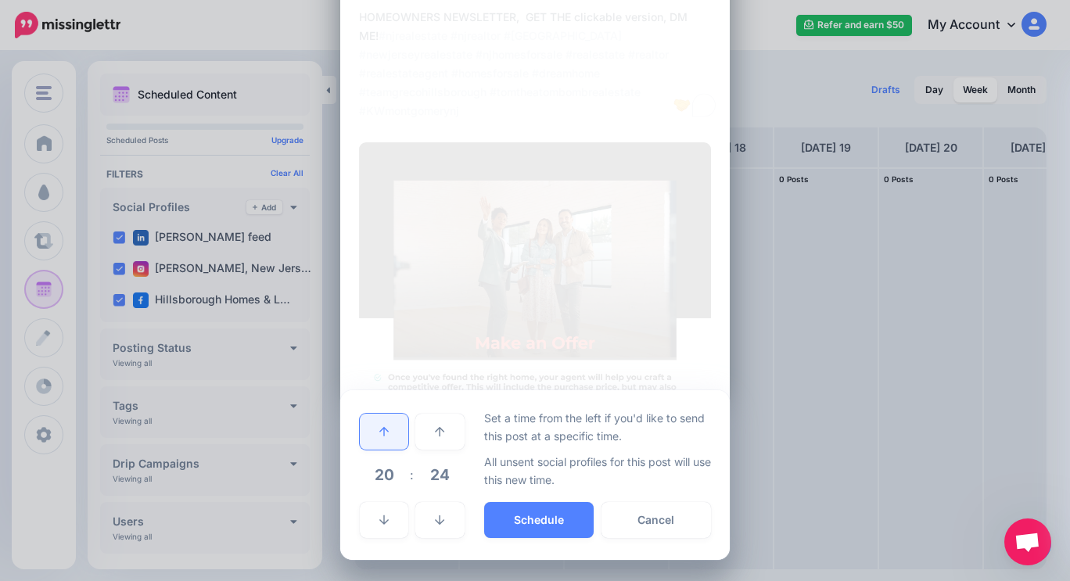
click at [388, 430] on link at bounding box center [384, 432] width 48 height 36
click at [387, 426] on link at bounding box center [384, 432] width 48 height 36
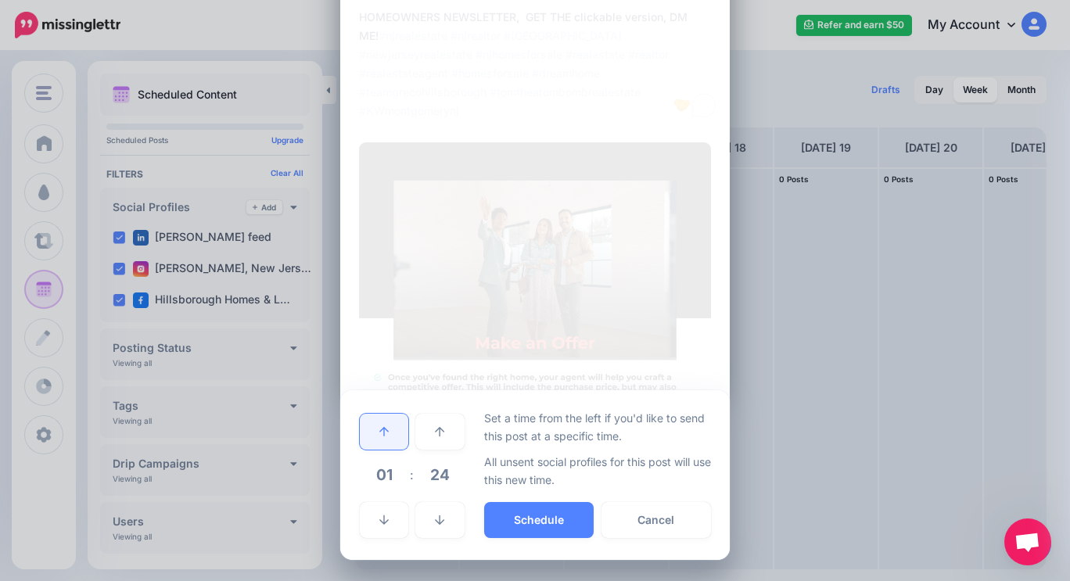
click at [387, 426] on link at bounding box center [384, 432] width 48 height 36
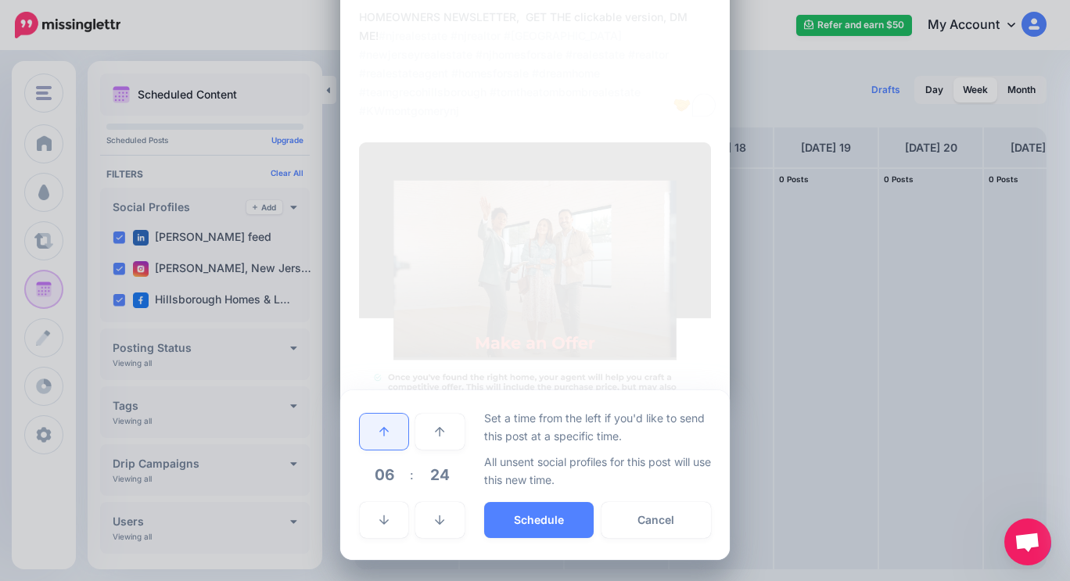
click at [387, 426] on link at bounding box center [384, 432] width 48 height 36
click at [379, 426] on icon at bounding box center [383, 431] width 9 height 11
click at [521, 514] on button "Schedule" at bounding box center [538, 520] width 109 height 36
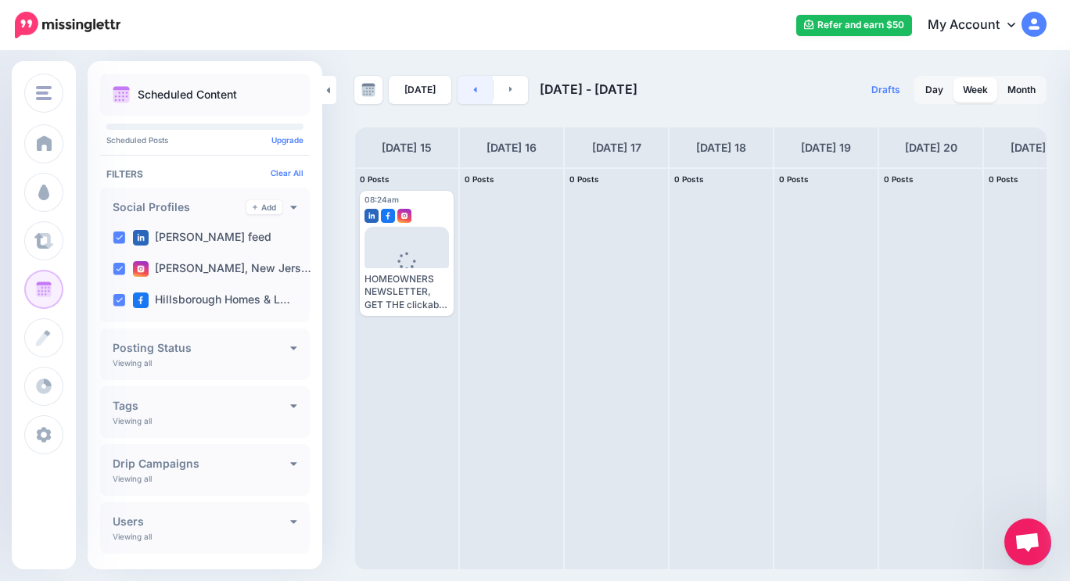
click at [469, 95] on link at bounding box center [474, 90] width 35 height 28
